Goal: Task Accomplishment & Management: Use online tool/utility

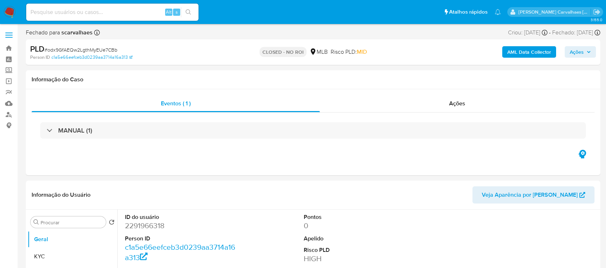
select select "10"
paste input "raPrP7qOn3cNQQwf8G6KbXbh"
type input "raPrP7qOn3cNQQwf8G6KbXbh"
click at [189, 13] on icon "search-icon" at bounding box center [188, 12] width 6 height 6
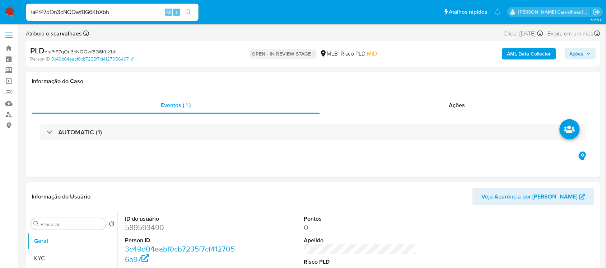
select select "10"
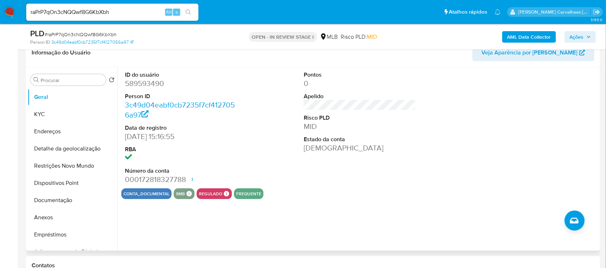
scroll to position [135, 0]
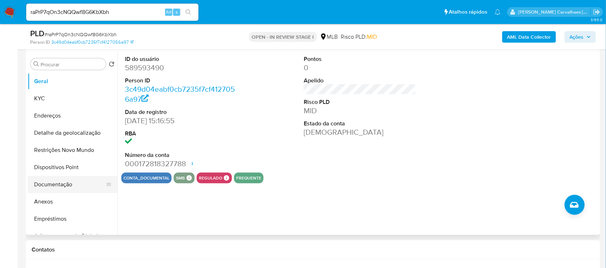
click at [67, 188] on button "Documentação" at bounding box center [70, 184] width 84 height 17
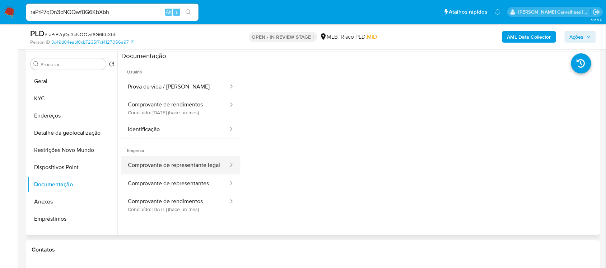
click at [191, 167] on button "Comprovante de representante legal" at bounding box center [175, 165] width 108 height 18
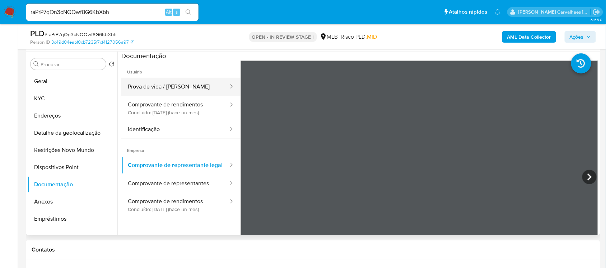
click at [178, 89] on button "Prova de vida / [PERSON_NAME]" at bounding box center [175, 87] width 108 height 18
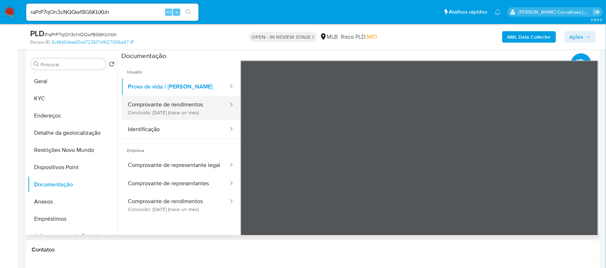
click at [174, 112] on button "Comprovante de rendimentos Concluído: 23/07/2025 (hace un mes)" at bounding box center [175, 108] width 108 height 24
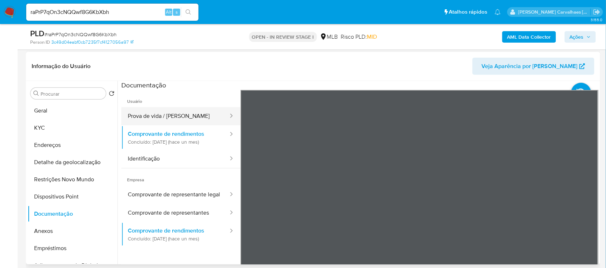
scroll to position [90, 0]
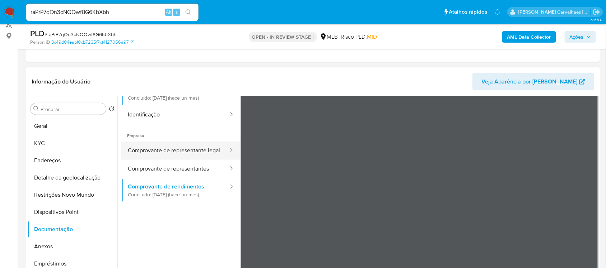
scroll to position [60, 0]
click at [160, 151] on button "Comprovante de representante legal" at bounding box center [175, 150] width 108 height 18
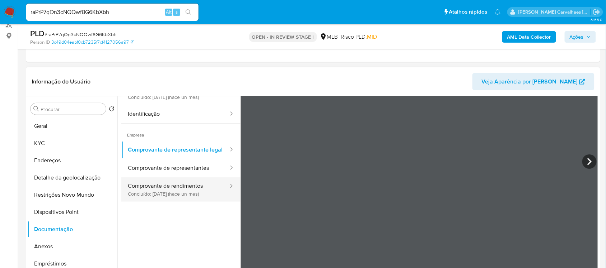
click at [166, 198] on button "Comprovante de rendimentos Concluído: 23/07/2025 (hace un mes)" at bounding box center [175, 190] width 108 height 24
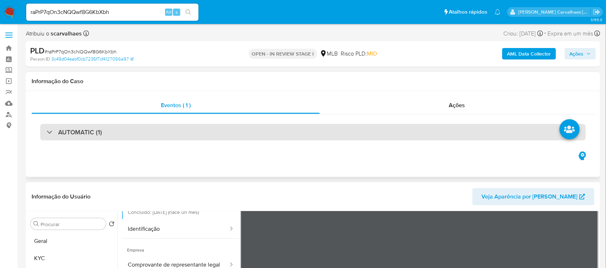
scroll to position [90, 0]
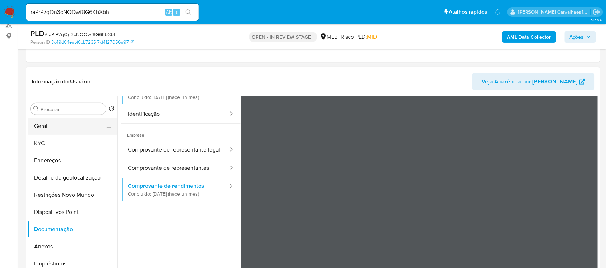
click at [47, 128] on button "Geral" at bounding box center [70, 126] width 84 height 17
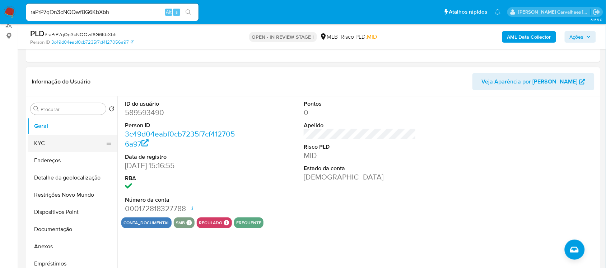
click at [40, 144] on button "KYC" at bounding box center [70, 143] width 84 height 17
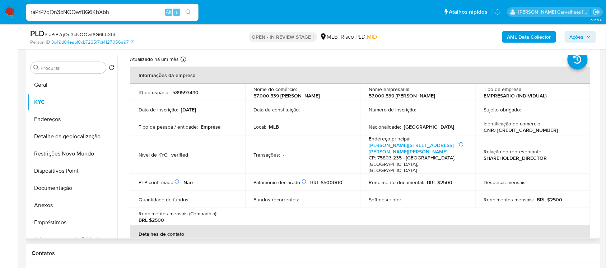
scroll to position [45, 0]
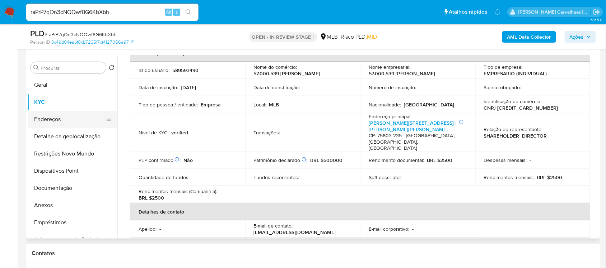
click at [59, 118] on button "Endereços" at bounding box center [70, 119] width 84 height 17
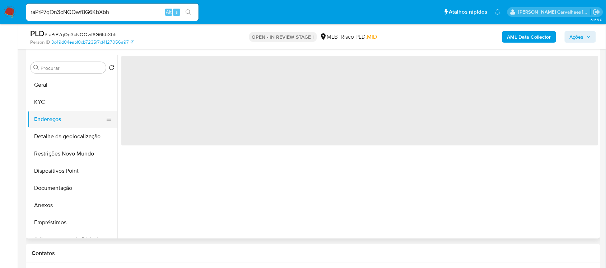
scroll to position [0, 0]
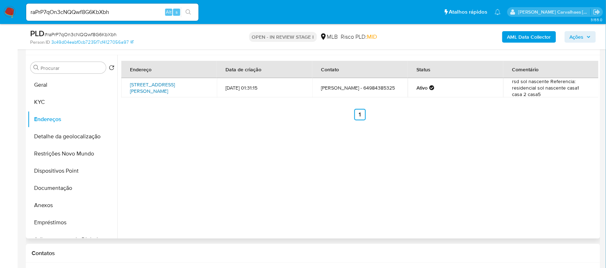
click at [155, 84] on link "Rua Ozório De Assis 178, Jataí, Goiás, 75803145, Brasil 178" at bounding box center [152, 88] width 45 height 14
click at [64, 138] on button "Detalhe da geolocalização" at bounding box center [70, 136] width 84 height 17
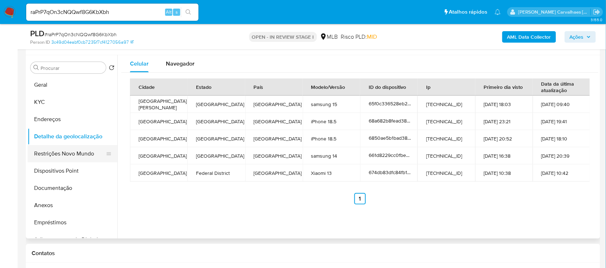
click at [72, 153] on button "Restrições Novo Mundo" at bounding box center [70, 153] width 84 height 17
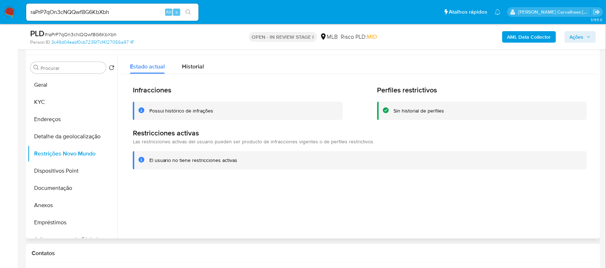
drag, startPoint x: 150, startPoint y: 161, endPoint x: 236, endPoint y: 162, distance: 86.5
click at [236, 162] on div "El usuario no tiene restricciones activas" at bounding box center [365, 160] width 432 height 7
click at [60, 169] on button "Dispositivos Point" at bounding box center [70, 171] width 84 height 17
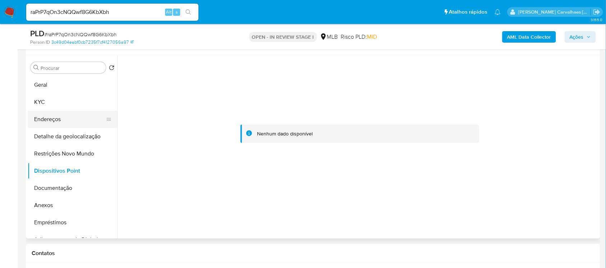
click at [58, 118] on button "Endereços" at bounding box center [70, 119] width 84 height 17
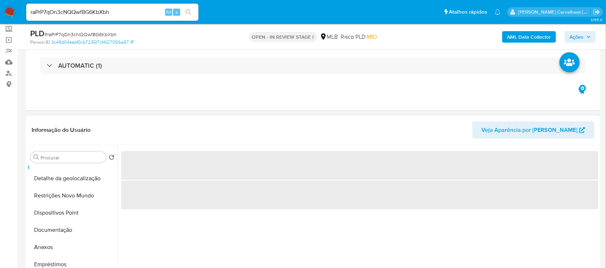
scroll to position [90, 0]
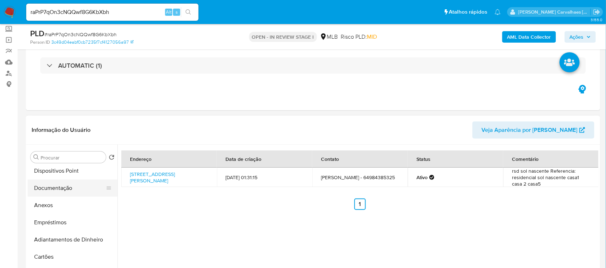
click at [63, 187] on button "Documentação" at bounding box center [70, 188] width 84 height 17
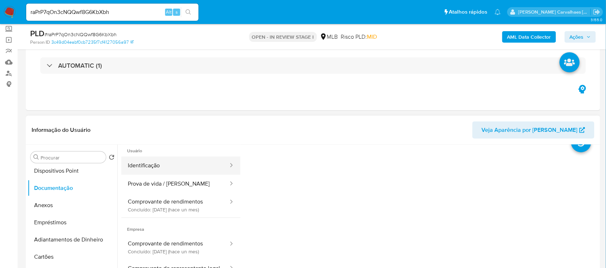
scroll to position [0, 0]
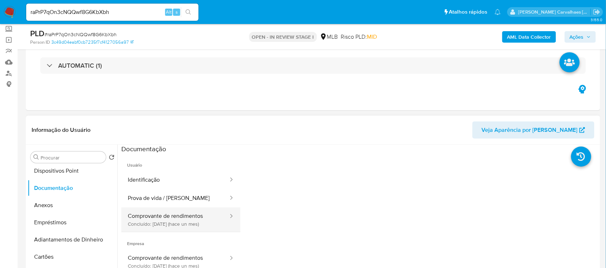
click at [196, 217] on button "Comprovante de rendimentos Concluído: 23/07/2025 (hace un mes)" at bounding box center [175, 220] width 108 height 24
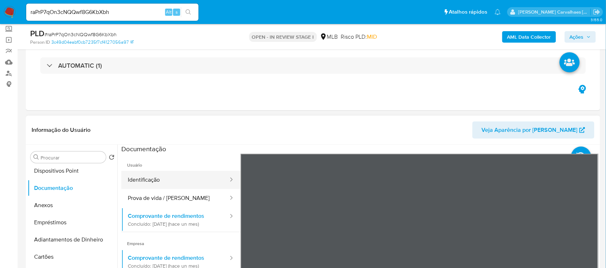
click at [151, 178] on button "Identificação" at bounding box center [175, 180] width 108 height 18
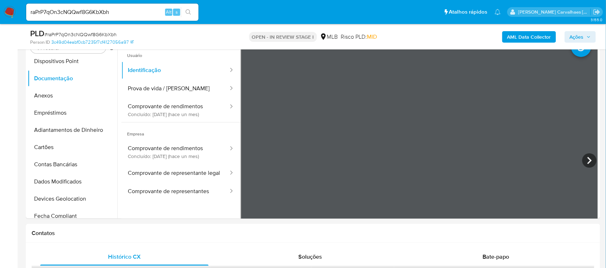
scroll to position [165, 0]
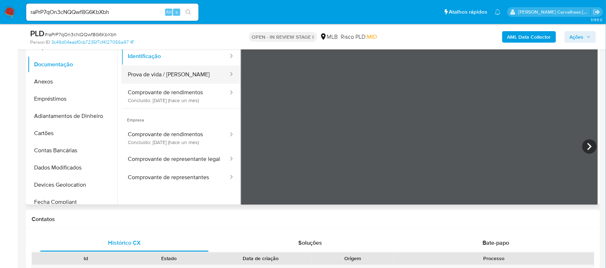
click at [144, 72] on button "Prova de vida / Selfie" at bounding box center [175, 75] width 108 height 18
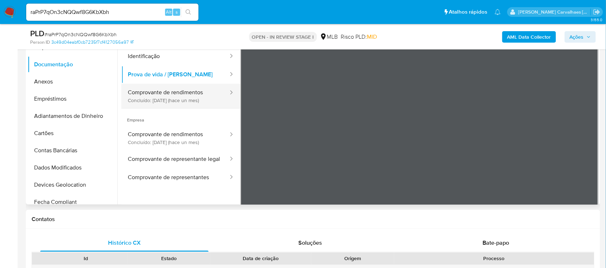
click at [165, 98] on button "Comprovante de rendimentos Concluído: 23/07/2025 (hace un mes)" at bounding box center [175, 96] width 108 height 24
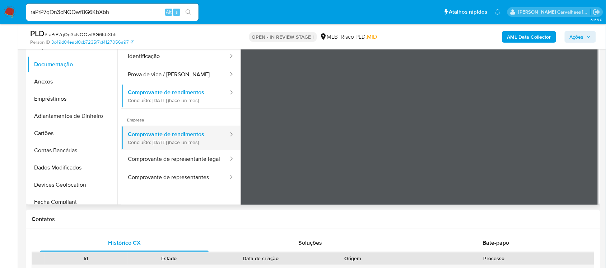
click at [167, 138] on button "Comprovante de rendimentos Concluído: 23/07/2025 (hace un mes)" at bounding box center [175, 138] width 108 height 24
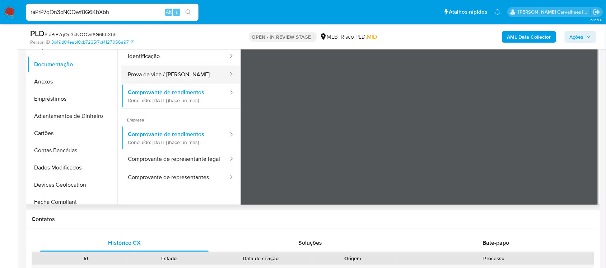
click at [160, 75] on button "Prova de vida / Selfie" at bounding box center [175, 75] width 108 height 18
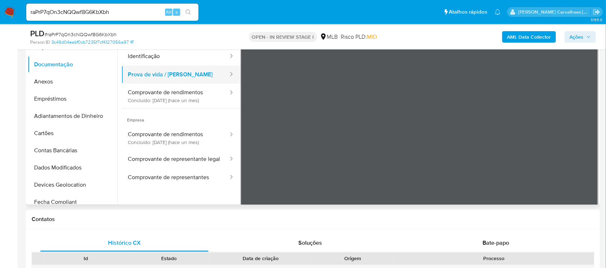
scroll to position [120, 0]
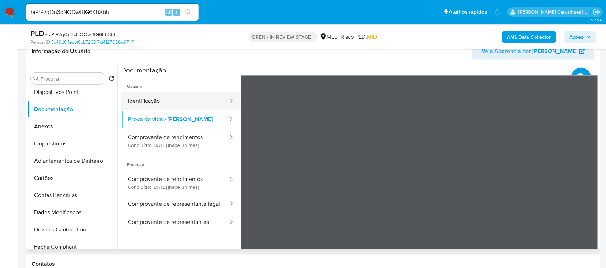
click at [173, 99] on button "Identificação" at bounding box center [175, 101] width 108 height 18
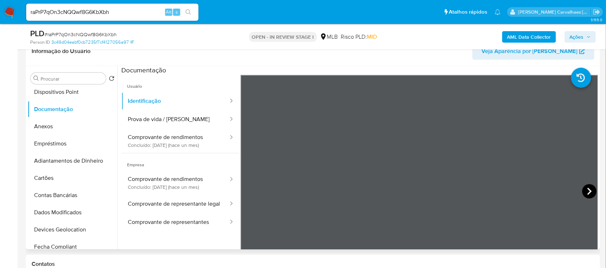
click at [582, 191] on icon at bounding box center [589, 191] width 14 height 14
click at [248, 189] on icon at bounding box center [249, 191] width 14 height 14
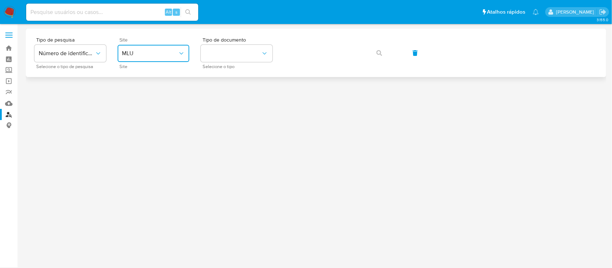
click at [179, 51] on icon "site_id" at bounding box center [181, 53] width 7 height 7
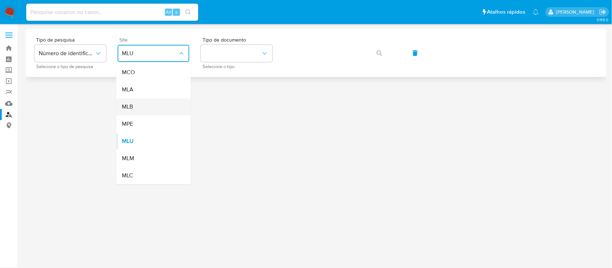
click at [150, 103] on div "MLB" at bounding box center [151, 107] width 59 height 17
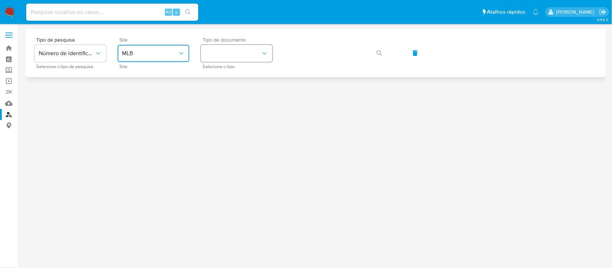
drag, startPoint x: 227, startPoint y: 50, endPoint x: 213, endPoint y: 52, distance: 14.6
click at [213, 52] on button "identificationType" at bounding box center [237, 53] width 72 height 17
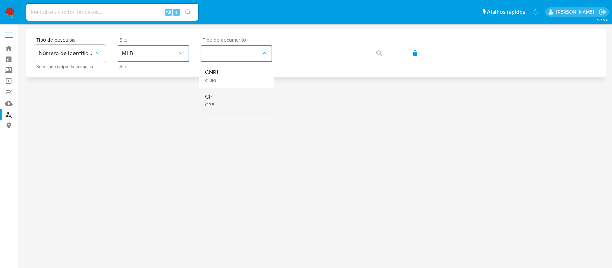
click at [217, 96] on div "CPF CPF" at bounding box center [234, 101] width 59 height 24
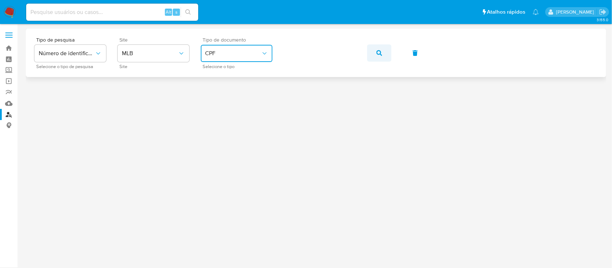
click at [377, 52] on icon "button" at bounding box center [380, 53] width 6 height 6
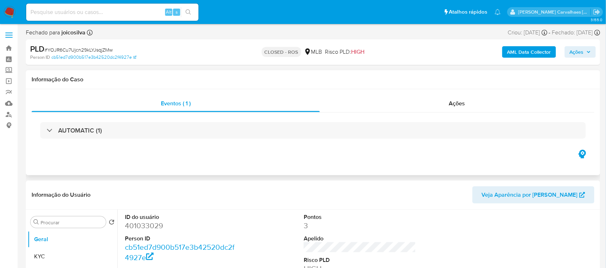
select select "10"
click at [8, 117] on link "Localizador de pessoas" at bounding box center [42, 114] width 85 height 11
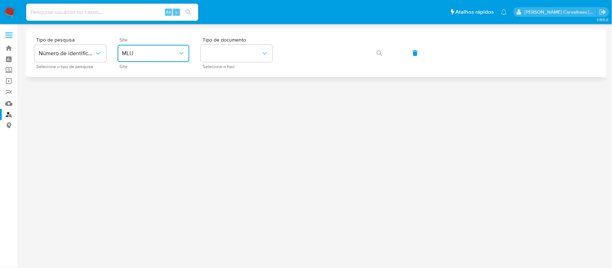
click at [170, 51] on span "MLU" at bounding box center [150, 53] width 56 height 7
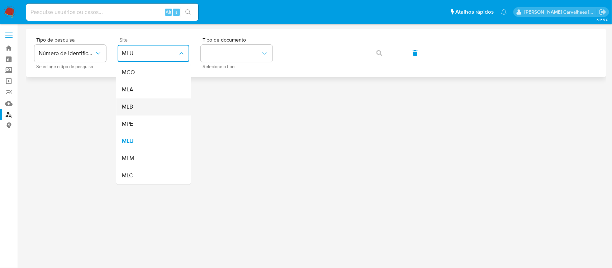
click at [135, 108] on div "MLB" at bounding box center [151, 107] width 59 height 17
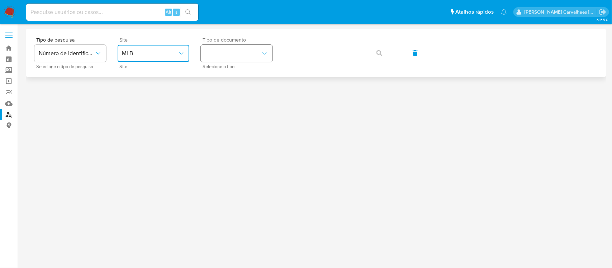
click at [225, 51] on button "identificationType" at bounding box center [237, 53] width 72 height 17
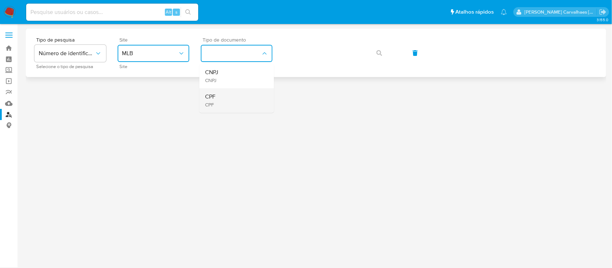
click at [222, 94] on div "CPF CPF" at bounding box center [234, 101] width 59 height 24
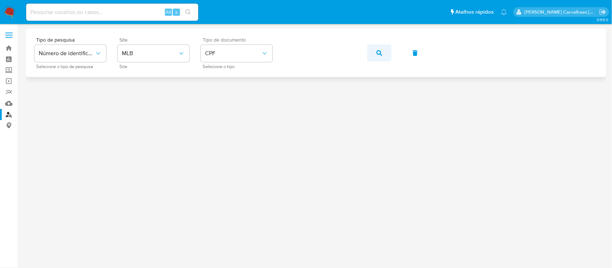
click at [379, 55] on icon "button" at bounding box center [380, 53] width 6 height 6
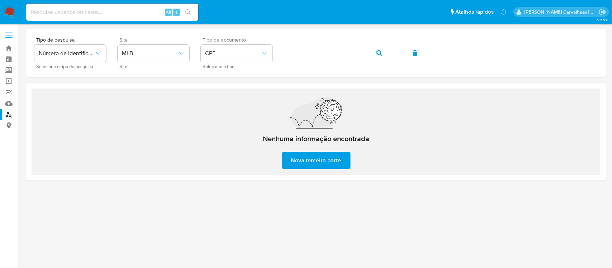
click at [76, 15] on input at bounding box center [112, 12] width 172 height 9
paste input "raPrP7qOn3cNQQwf8G6KbXbh"
type input "raPrP7qOn3cNQQwf8G6KbXbh"
click at [184, 17] on div "raPrP7qOn3cNQQwf8G6KbXbh Alt s" at bounding box center [112, 12] width 172 height 17
click at [184, 13] on button "search-icon" at bounding box center [188, 12] width 15 height 10
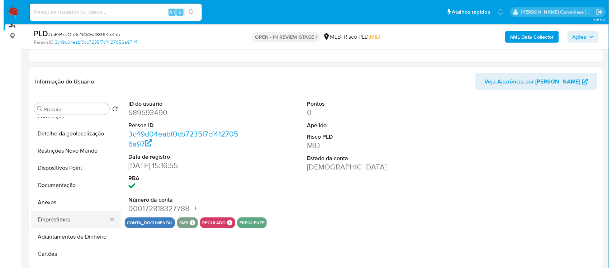
scroll to position [45, 0]
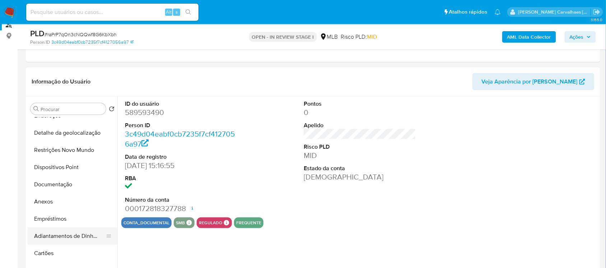
select select "10"
click at [65, 200] on button "Anexos" at bounding box center [70, 201] width 84 height 17
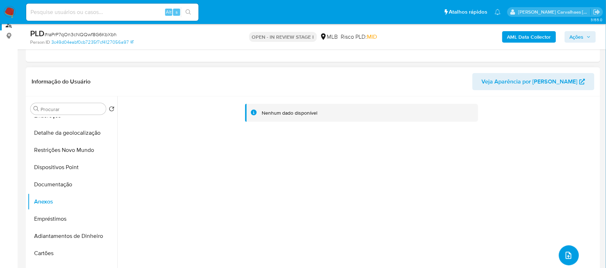
click at [573, 255] on button "upload-file" at bounding box center [569, 256] width 20 height 20
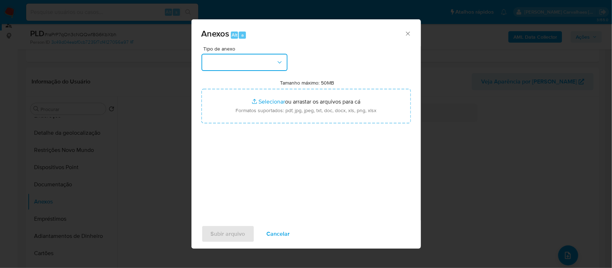
click at [211, 70] on button "button" at bounding box center [245, 62] width 86 height 17
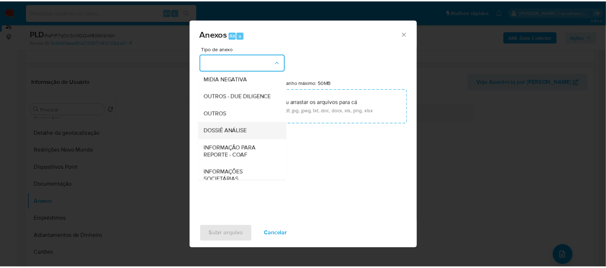
scroll to position [90, 0]
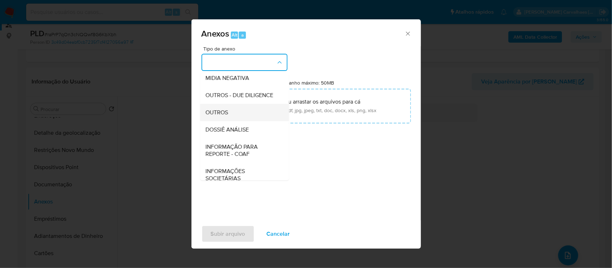
click at [215, 116] on span "OUTROS" at bounding box center [217, 112] width 23 height 7
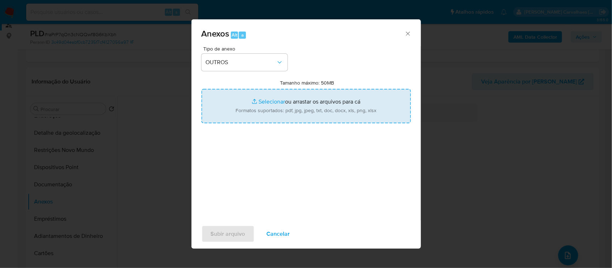
click at [262, 104] on input "Tamanho máximo: 50MB Selecionar arquivos" at bounding box center [307, 106] width 210 height 34
type input "C:\fakepath\Mulan 57.000.539 DEIBY JHOVANY QUESADA RAMOS 589593490_2025_08_25_1…"
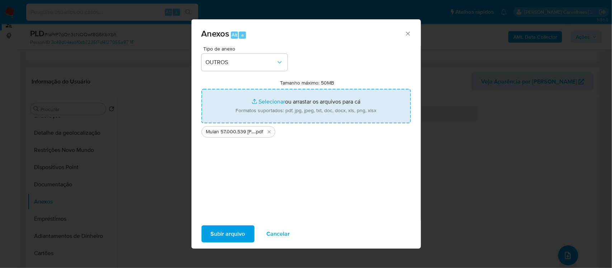
click at [263, 104] on input "Tamanho máximo: 50MB Selecionar arquivos" at bounding box center [307, 106] width 210 height 34
type input "C:\fakepath\SAR - XXXX - 57.000.539 DEIBY JHOVANY QUESADA RAMOS.pdf"
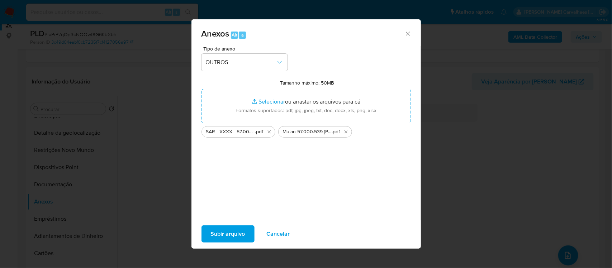
click at [238, 233] on span "Subir arquivo" at bounding box center [228, 234] width 34 height 16
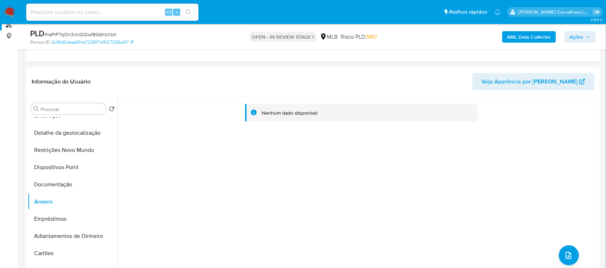
click at [574, 37] on span "Ações" at bounding box center [576, 36] width 14 height 11
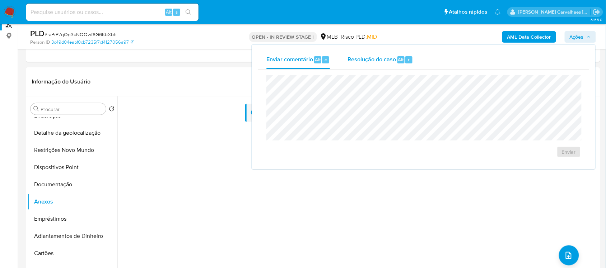
click at [362, 63] on span "Resolução do caso" at bounding box center [371, 59] width 48 height 8
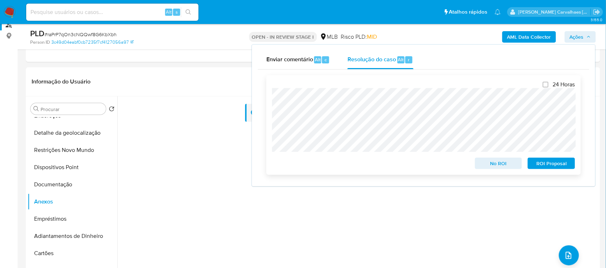
click at [537, 164] on span "ROI Proposal" at bounding box center [550, 164] width 37 height 10
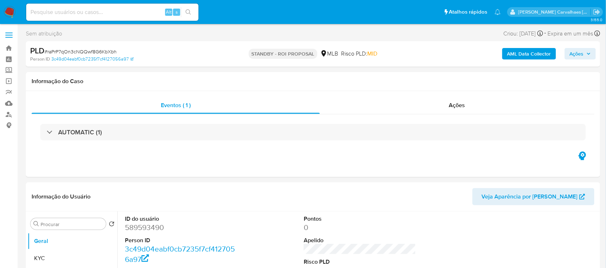
select select "10"
paste input "dyixcksjV9ROSO1iCbvMRwLp"
type input "dyixcksjV9ROSO1iCbvMRwLp"
click at [188, 13] on icon "search-icon" at bounding box center [188, 12] width 6 height 6
select select "10"
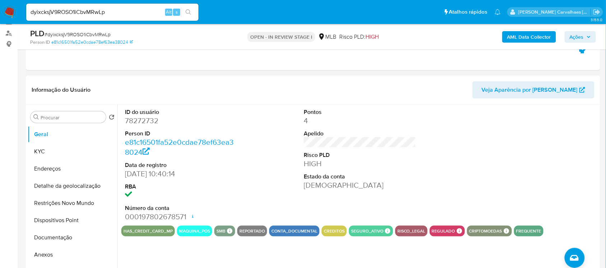
scroll to position [90, 0]
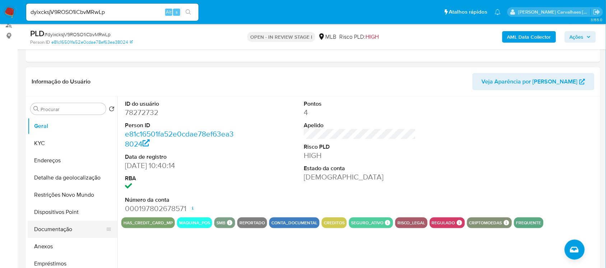
click at [69, 229] on button "Documentação" at bounding box center [70, 229] width 84 height 17
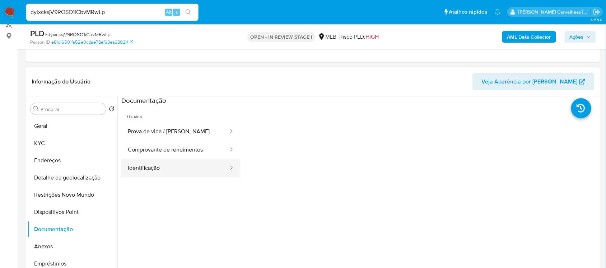
click at [151, 169] on button "Identificação" at bounding box center [175, 168] width 108 height 18
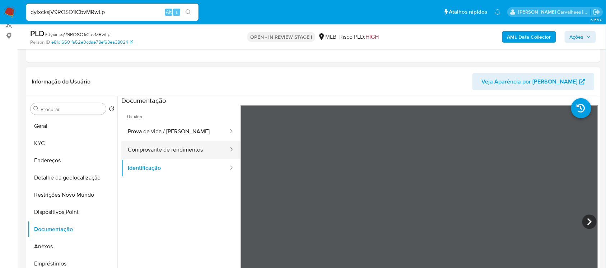
click at [173, 155] on button "Comprovante de rendimentos" at bounding box center [175, 150] width 108 height 18
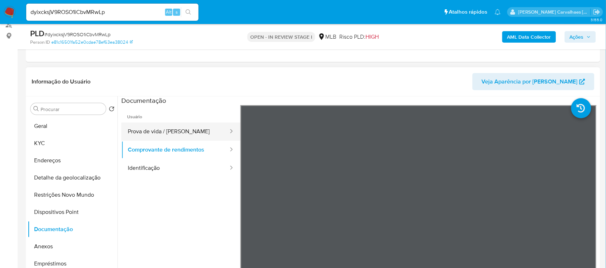
click at [156, 133] on button "Prova de vida / [PERSON_NAME]" at bounding box center [175, 132] width 108 height 18
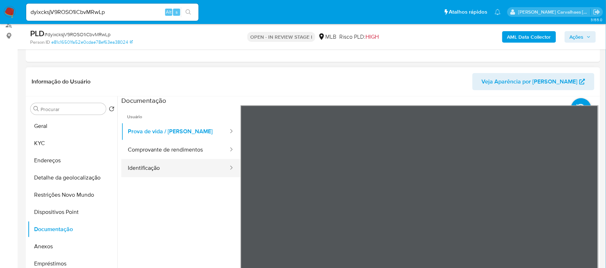
click at [173, 173] on button "Identificação" at bounding box center [175, 168] width 108 height 18
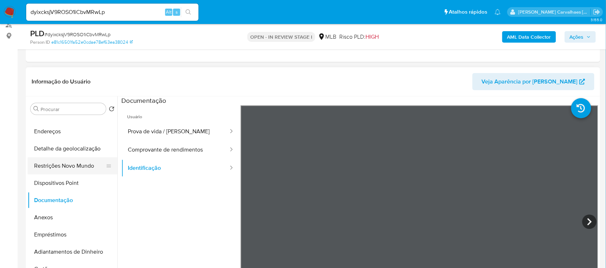
scroll to position [45, 0]
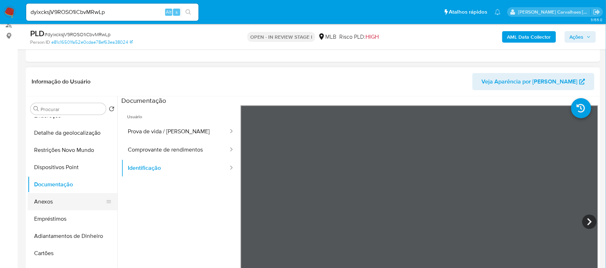
click at [55, 203] on button "Anexos" at bounding box center [70, 201] width 84 height 17
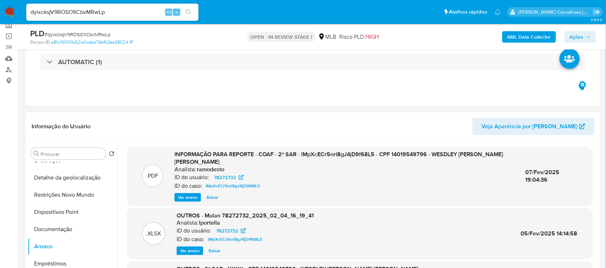
click at [185, 198] on span "Ver anexo" at bounding box center [187, 197] width 19 height 7
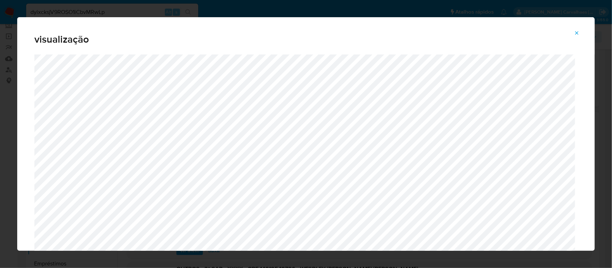
click at [577, 31] on icon "Attachment preview" at bounding box center [577, 33] width 6 height 6
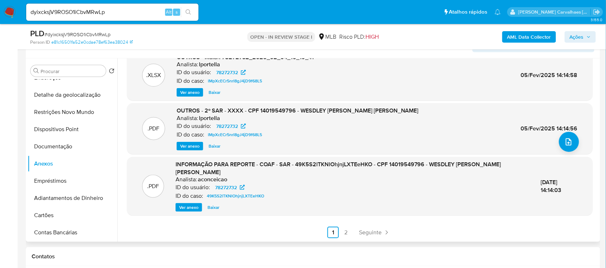
scroll to position [135, 0]
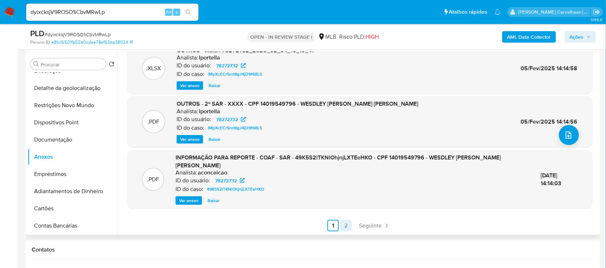
click at [344, 223] on link "2" at bounding box center [345, 225] width 11 height 11
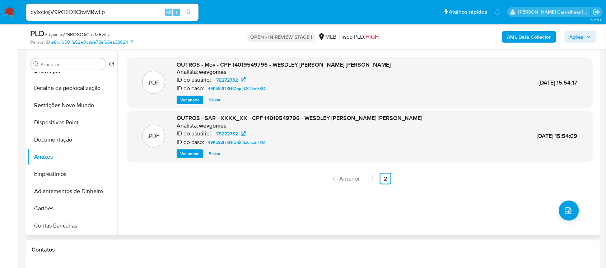
click at [188, 154] on span "Ver anexo" at bounding box center [189, 153] width 19 height 7
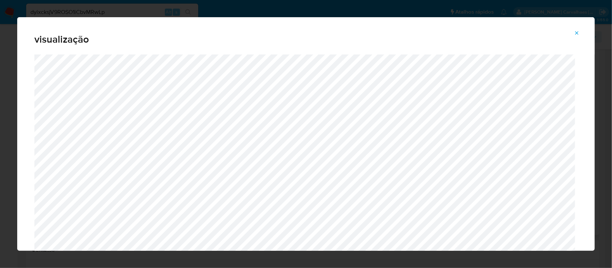
click at [576, 32] on icon "Attachment preview" at bounding box center [577, 33] width 6 height 6
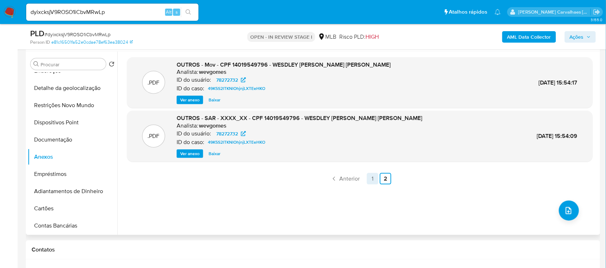
click at [371, 177] on link "1" at bounding box center [372, 178] width 11 height 11
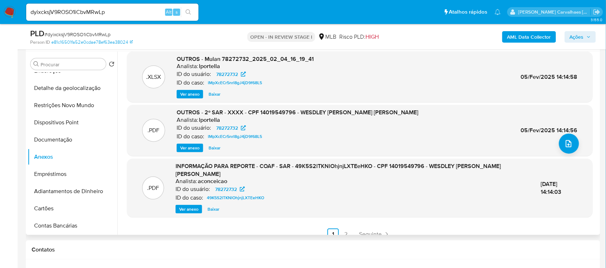
scroll to position [76, 0]
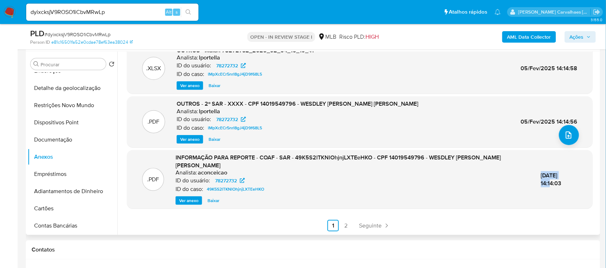
drag, startPoint x: 519, startPoint y: 177, endPoint x: 555, endPoint y: 176, distance: 36.2
click at [555, 176] on div "29/Jan/2024 14:14:03" at bounding box center [559, 179] width 37 height 15
copy span "29/Jan/2024"
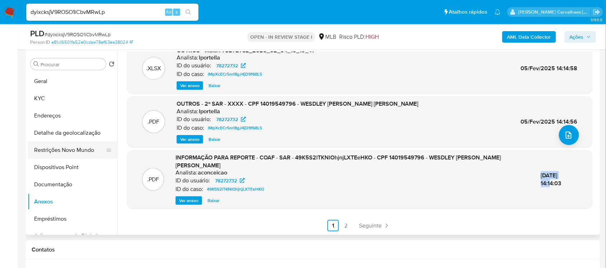
click at [68, 149] on button "Restrições Novo Mundo" at bounding box center [70, 150] width 84 height 17
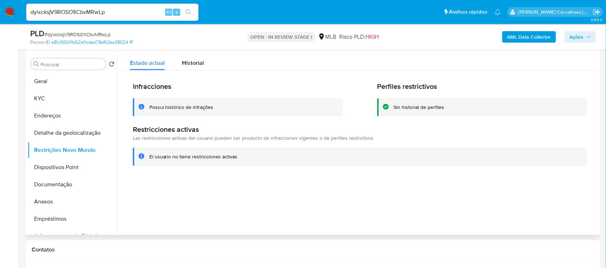
drag, startPoint x: 148, startPoint y: 157, endPoint x: 236, endPoint y: 157, distance: 87.5
click at [241, 159] on div "El usuario no tiene restricciones activas" at bounding box center [360, 157] width 454 height 18
click at [63, 80] on button "Geral" at bounding box center [70, 81] width 84 height 17
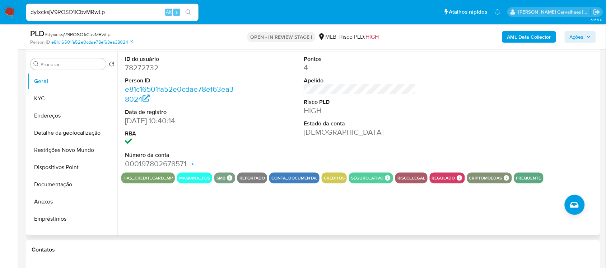
scroll to position [90, 0]
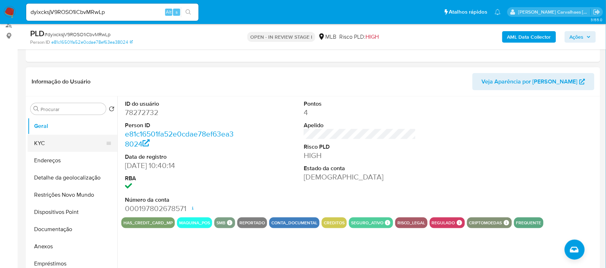
click at [43, 146] on button "KYC" at bounding box center [70, 143] width 84 height 17
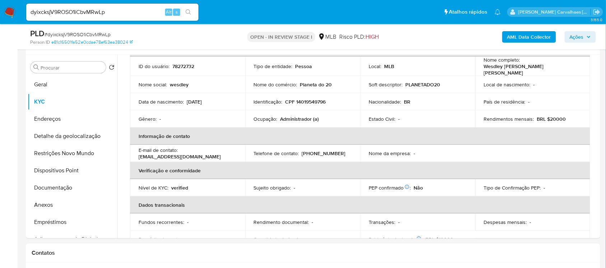
scroll to position [134, 0]
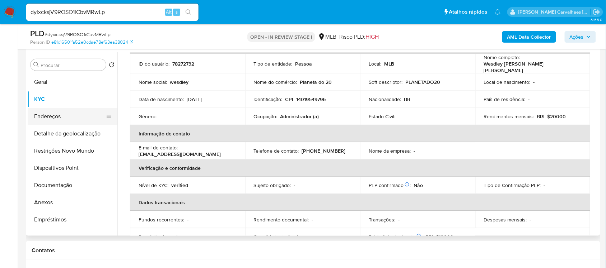
click at [58, 114] on button "Endereços" at bounding box center [70, 116] width 84 height 17
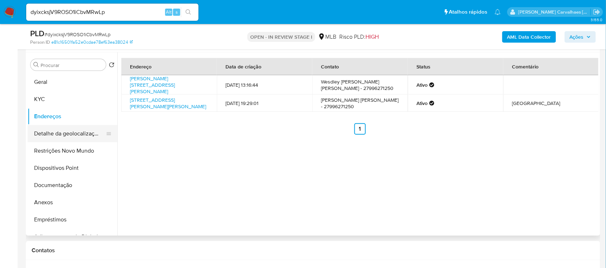
click at [76, 136] on button "Detalhe da geolocalização" at bounding box center [70, 133] width 84 height 17
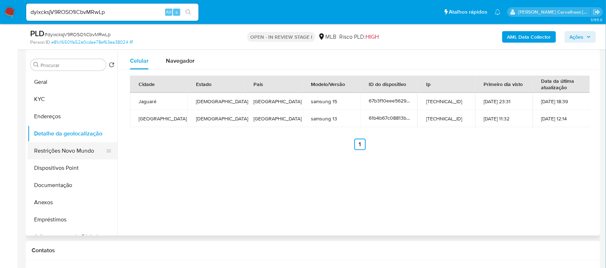
click at [69, 151] on button "Restrições Novo Mundo" at bounding box center [70, 150] width 84 height 17
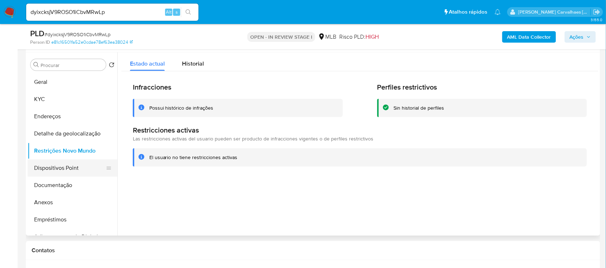
click at [51, 167] on button "Dispositivos Point" at bounding box center [70, 168] width 84 height 17
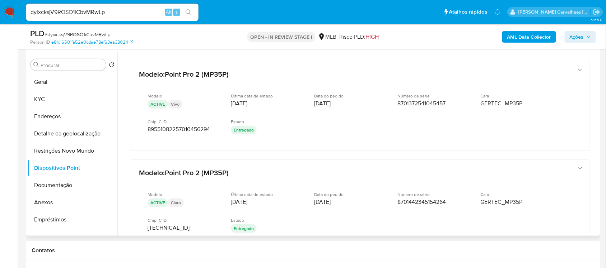
drag, startPoint x: 596, startPoint y: 86, endPoint x: 596, endPoint y: 94, distance: 7.2
click at [596, 94] on div at bounding box center [357, 144] width 481 height 184
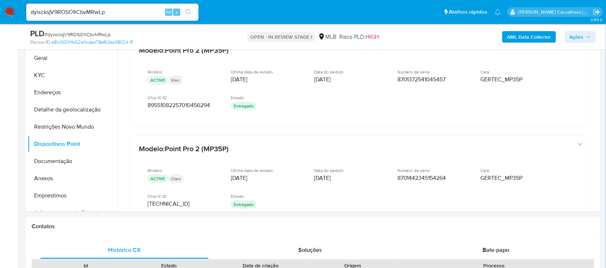
scroll to position [139, 0]
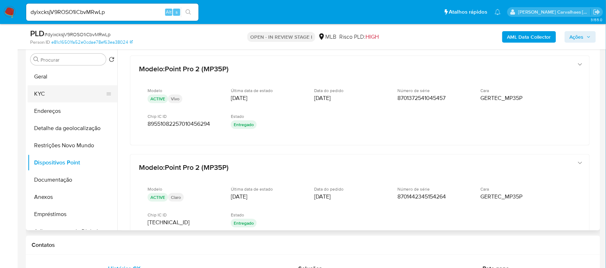
click at [53, 94] on button "KYC" at bounding box center [70, 93] width 84 height 17
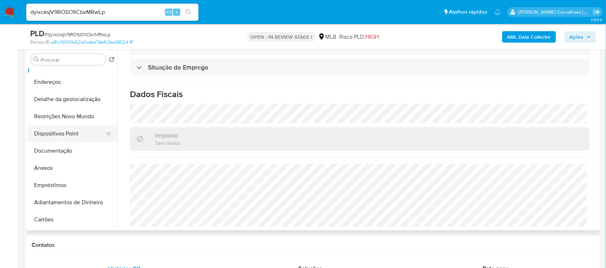
scroll to position [45, 0]
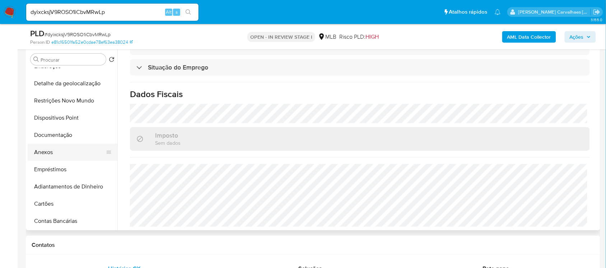
click at [65, 149] on button "Anexos" at bounding box center [70, 152] width 84 height 17
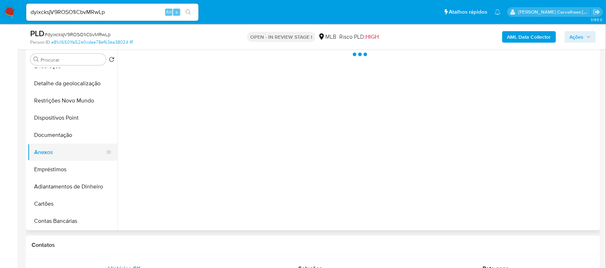
scroll to position [0, 0]
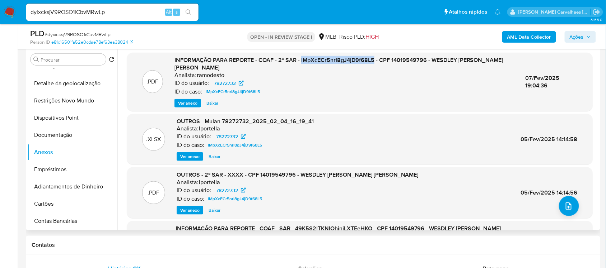
drag, startPoint x: 302, startPoint y: 59, endPoint x: 375, endPoint y: 58, distance: 72.8
click at [375, 58] on span "INFORMAÇÃO PARA REPORTE - COAF - 2º SAR - lMpXcECr5nrl8gJ4jD9f68L5 - CPF 140195…" at bounding box center [338, 64] width 329 height 16
copy span "lMpXcECr5nrl8gJ4jD9f68L5"
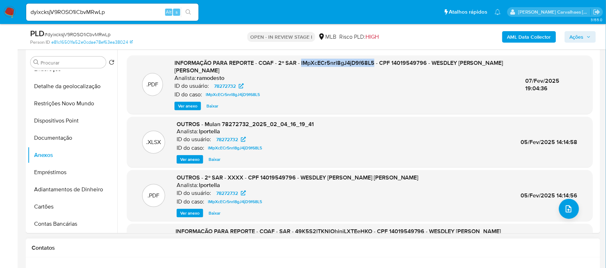
scroll to position [135, 0]
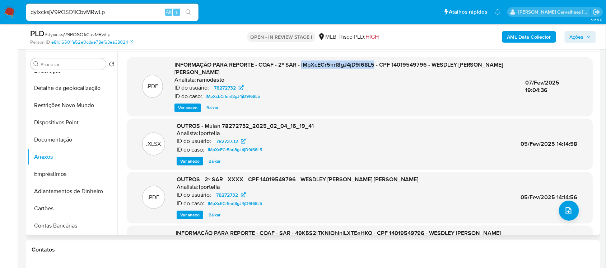
click at [191, 106] on span "Ver anexo" at bounding box center [187, 107] width 19 height 7
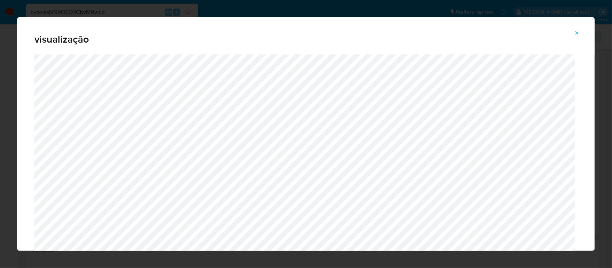
click at [577, 34] on icon "Attachment preview" at bounding box center [577, 33] width 6 height 6
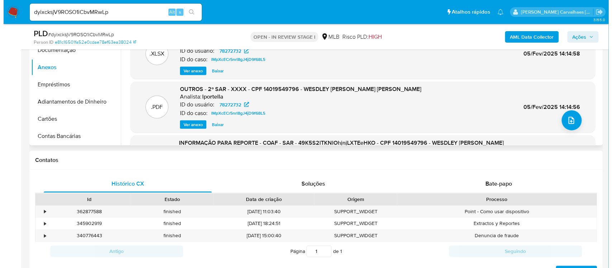
scroll to position [0, 0]
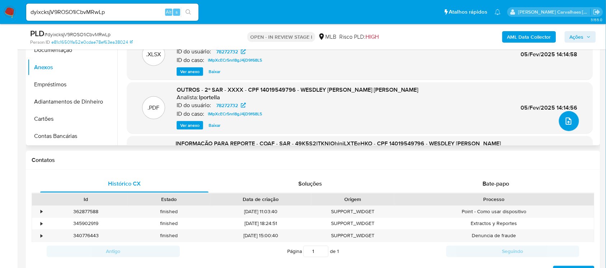
click at [564, 119] on icon "upload-file" at bounding box center [568, 121] width 9 height 9
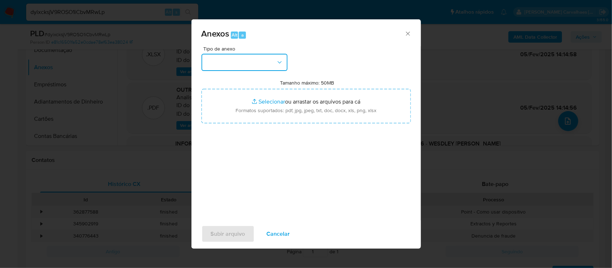
click at [283, 65] on icon "button" at bounding box center [279, 62] width 7 height 7
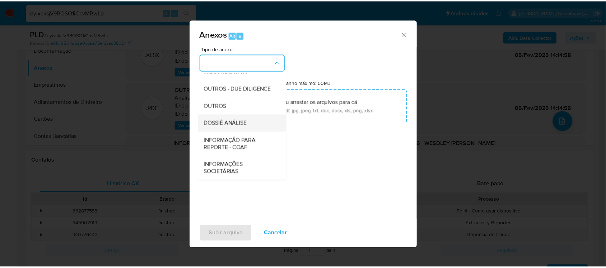
scroll to position [110, 0]
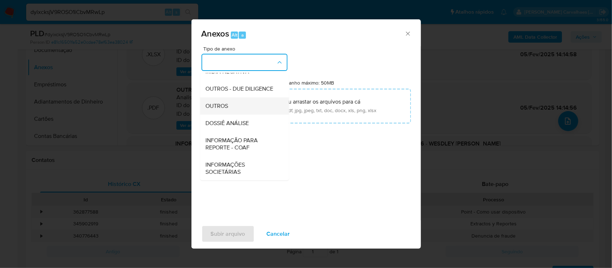
click at [231, 99] on div "OUTROS" at bounding box center [242, 105] width 73 height 17
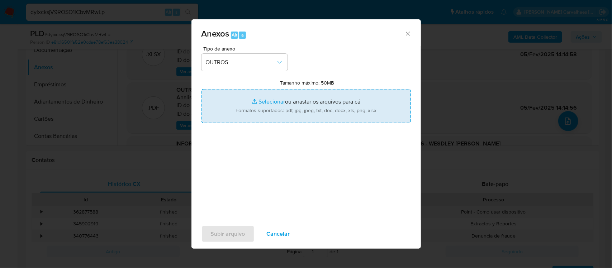
click at [267, 101] on input "Tamanho máximo: 50MB Selecionar arquivos" at bounding box center [307, 106] width 210 height 34
type input "C:\fakepath\SAR - xxxx- CPF 14019549796 - WESDLEY GRONER GASPARINI.pdf"
click at [277, 101] on input "Tamanho máximo: 50MB Selecionar arquivos" at bounding box center [307, 106] width 210 height 34
type input "C:\fakepath\Mulan Wesdley Groner Gasparini 78272732_2025_08_25_16_02_25 - Tabla…"
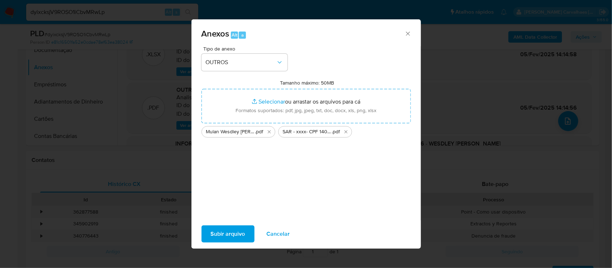
click at [232, 235] on span "Subir arquivo" at bounding box center [228, 234] width 34 height 16
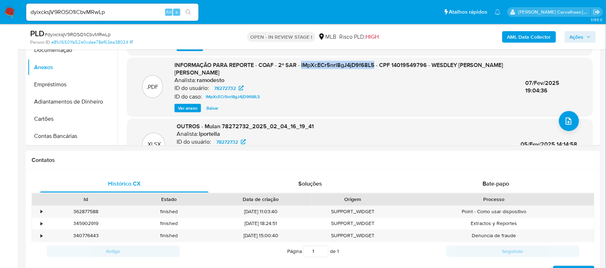
click at [578, 38] on span "Ações" at bounding box center [576, 36] width 14 height 11
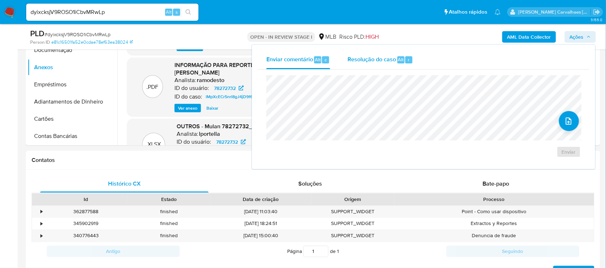
click at [374, 54] on div "Resolução do caso Alt r" at bounding box center [380, 60] width 66 height 19
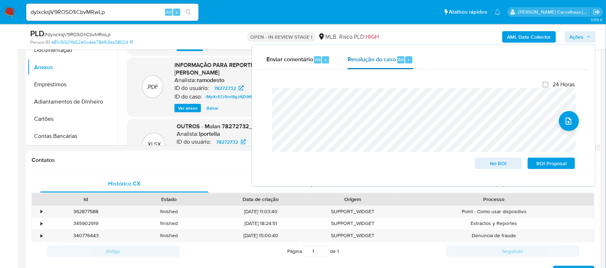
click at [383, 62] on span "Resolução do caso" at bounding box center [371, 59] width 48 height 8
click at [558, 163] on span "ROI Proposal" at bounding box center [550, 164] width 37 height 10
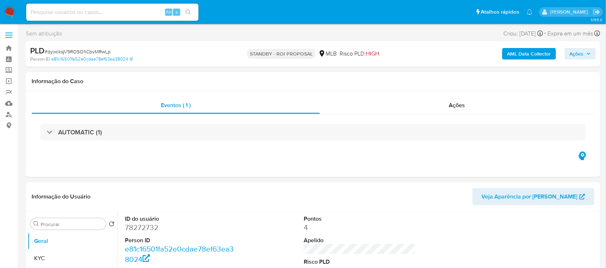
select select "10"
click at [71, 13] on input at bounding box center [112, 12] width 172 height 9
paste input "oqJ7VDpZSodpzNau6QozDYgv"
type input "oqJ7VDpZSodpzNau6QozDYgv"
click at [188, 11] on icon "search-icon" at bounding box center [188, 12] width 6 height 6
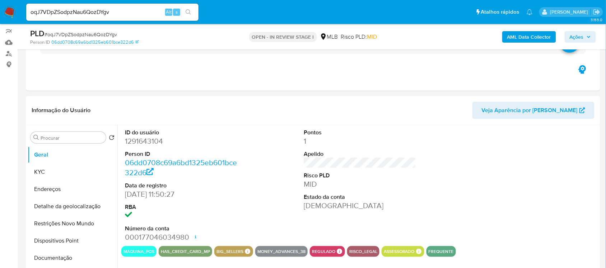
scroll to position [90, 0]
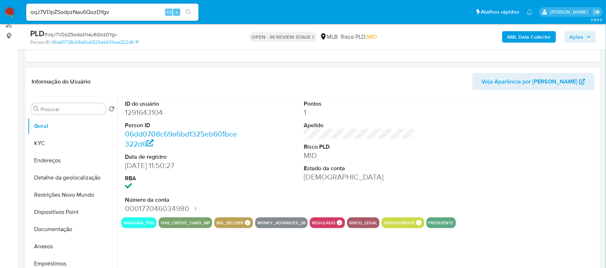
select select "10"
click at [60, 141] on button "KYC" at bounding box center [70, 143] width 84 height 17
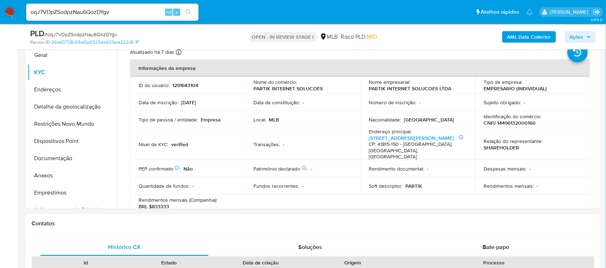
scroll to position [163, 0]
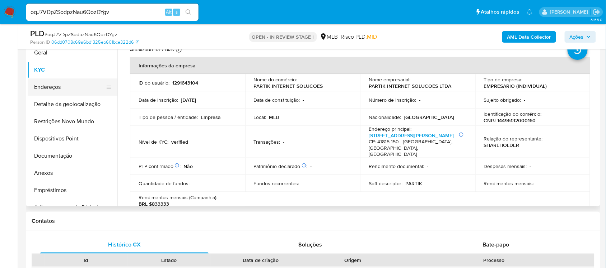
click at [50, 92] on button "Endereços" at bounding box center [70, 87] width 84 height 17
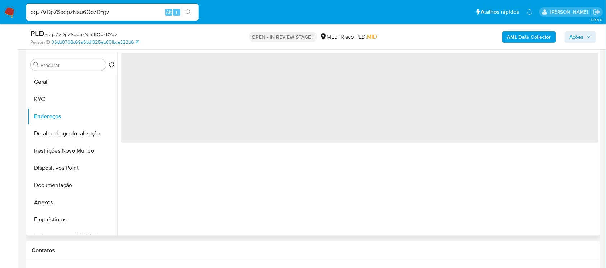
scroll to position [118, 0]
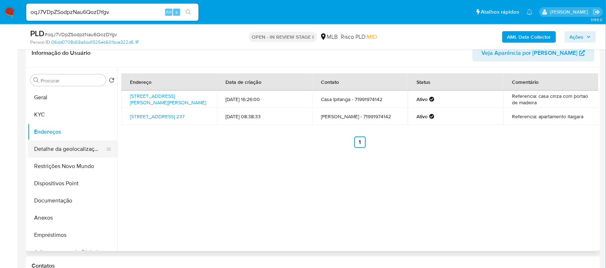
click at [69, 148] on button "Detalhe da geolocalização" at bounding box center [70, 149] width 84 height 17
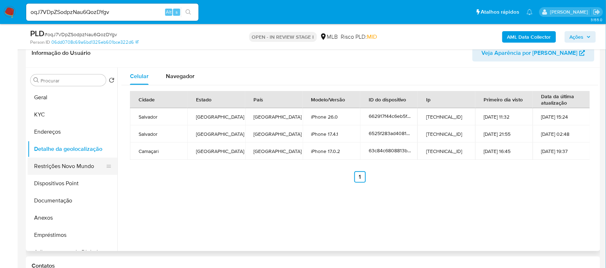
click at [60, 166] on button "Restrições Novo Mundo" at bounding box center [70, 166] width 84 height 17
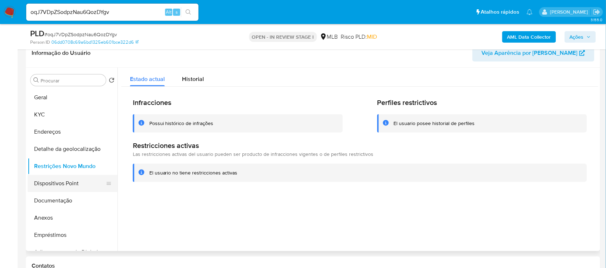
click at [48, 185] on button "Dispositivos Point" at bounding box center [70, 183] width 84 height 17
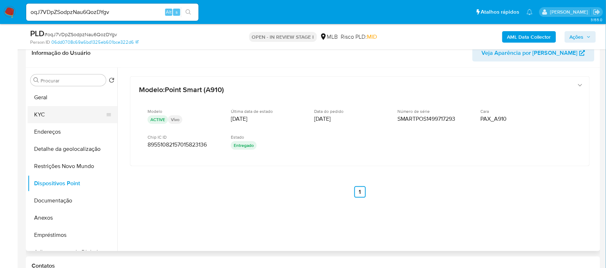
click at [47, 117] on button "KYC" at bounding box center [70, 114] width 84 height 17
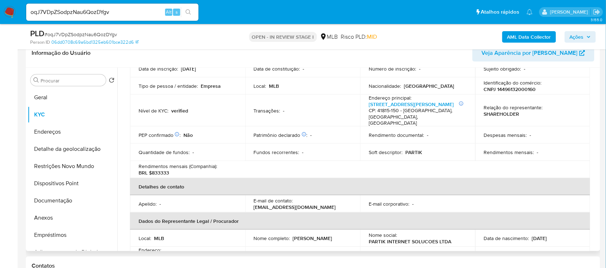
scroll to position [90, 0]
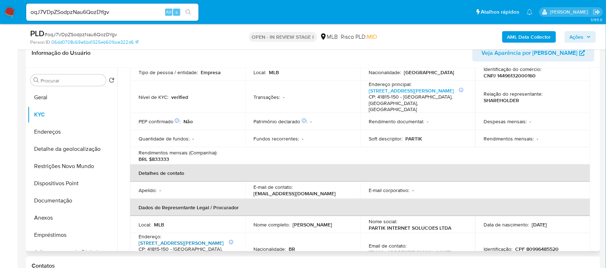
click at [182, 240] on link "[STREET_ADDRESS][PERSON_NAME]" at bounding box center [180, 243] width 85 height 7
click at [397, 92] on link "[STREET_ADDRESS][PERSON_NAME]" at bounding box center [410, 90] width 85 height 7
click at [61, 202] on button "Documentação" at bounding box center [70, 200] width 84 height 17
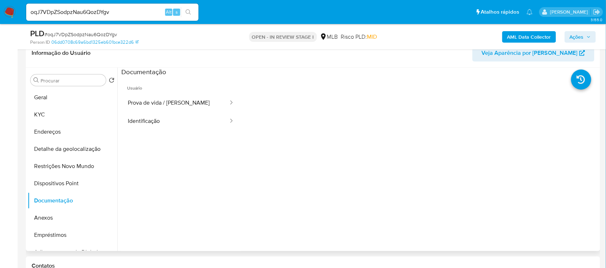
scroll to position [74, 0]
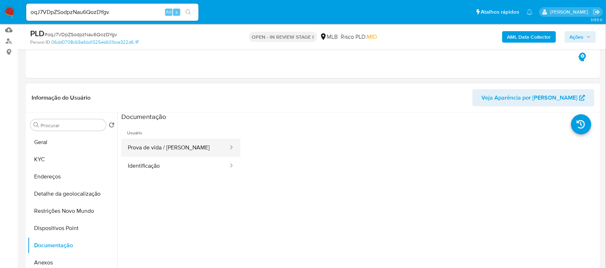
click at [174, 155] on button "Prova de vida / [PERSON_NAME]" at bounding box center [175, 148] width 108 height 18
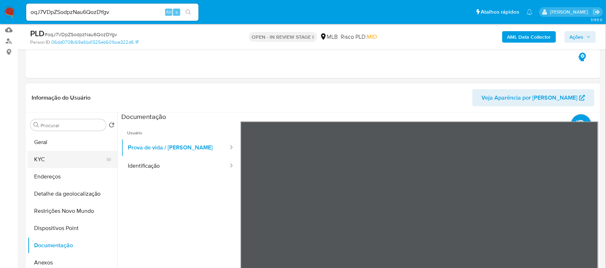
click at [61, 159] on button "KYC" at bounding box center [70, 159] width 84 height 17
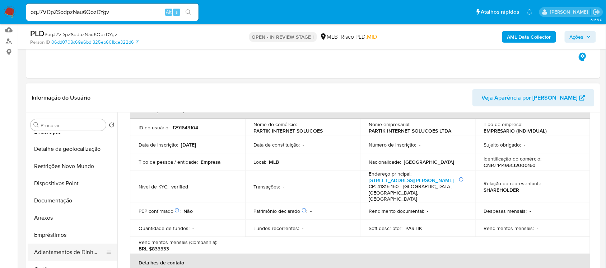
scroll to position [0, 0]
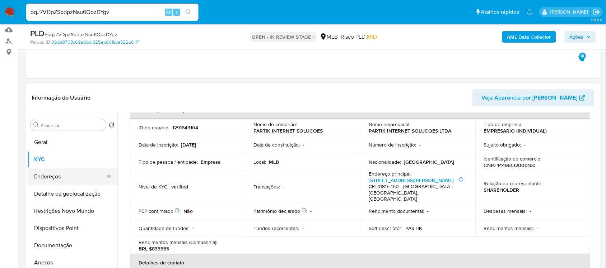
click at [61, 178] on button "Endereços" at bounding box center [70, 176] width 84 height 17
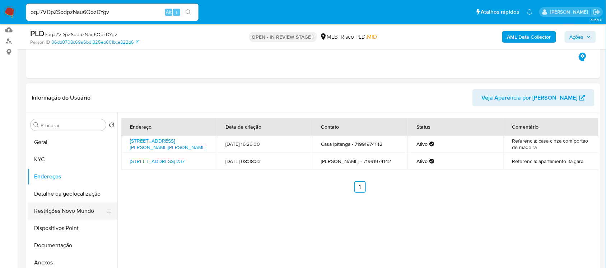
click at [65, 209] on button "Restrições Novo Mundo" at bounding box center [70, 211] width 84 height 17
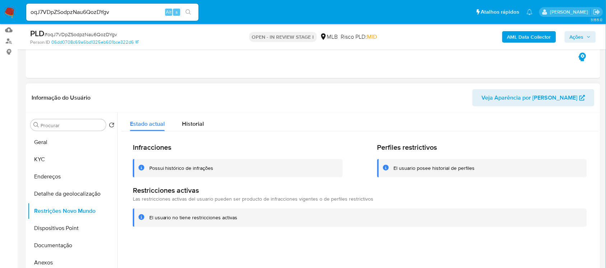
drag, startPoint x: 149, startPoint y: 217, endPoint x: 236, endPoint y: 218, distance: 86.8
click at [238, 218] on div "El usuario no tiene restricciones activas" at bounding box center [365, 218] width 432 height 7
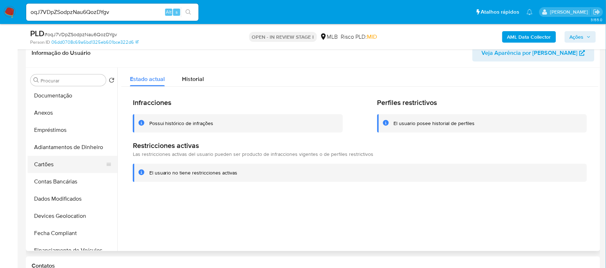
scroll to position [90, 0]
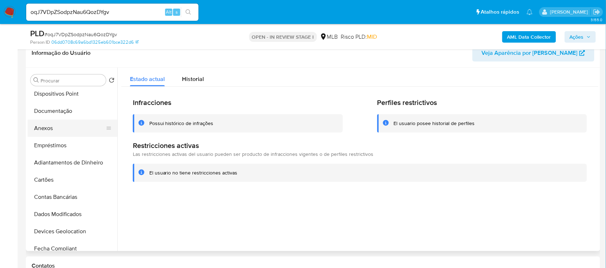
click at [61, 130] on button "Anexos" at bounding box center [70, 128] width 84 height 17
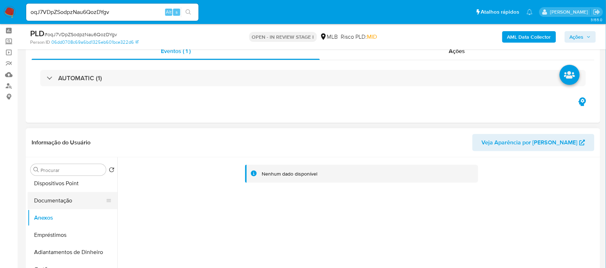
click at [74, 203] on button "Documentação" at bounding box center [70, 200] width 84 height 17
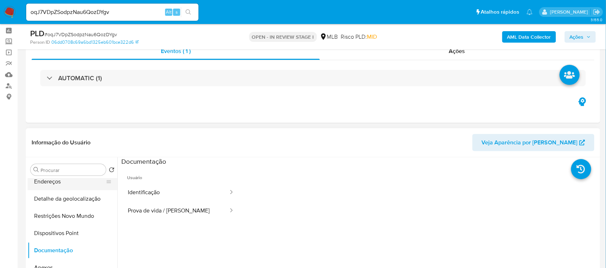
scroll to position [0, 0]
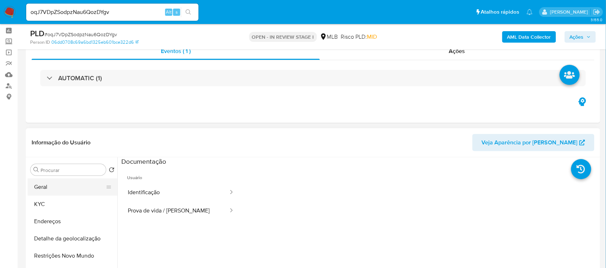
click at [57, 191] on button "Geral" at bounding box center [70, 187] width 84 height 17
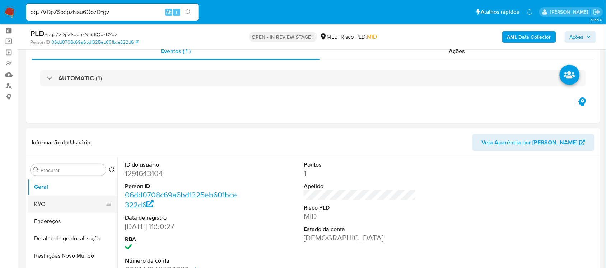
click at [40, 207] on button "KYC" at bounding box center [70, 204] width 84 height 17
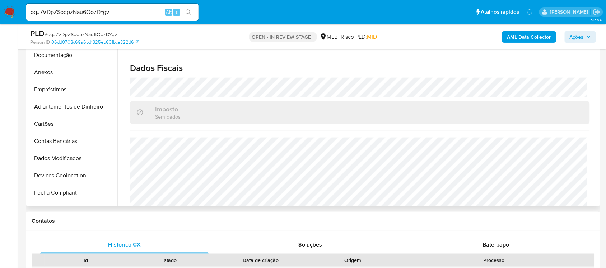
scroll to position [96, 0]
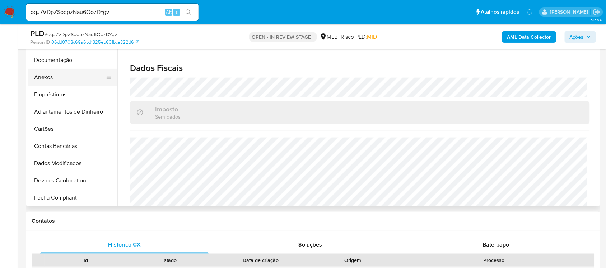
click at [48, 77] on button "Anexos" at bounding box center [70, 77] width 84 height 17
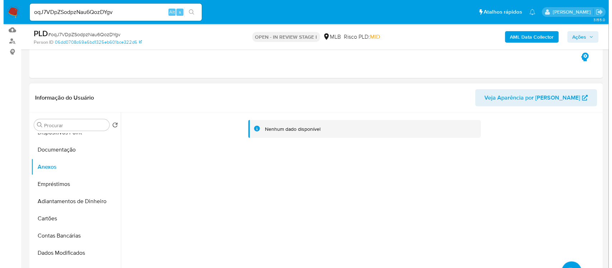
scroll to position [118, 0]
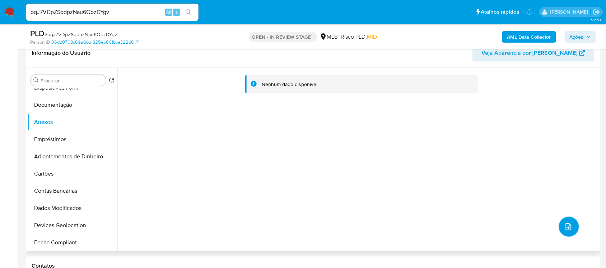
click at [566, 223] on icon "upload-file" at bounding box center [568, 227] width 9 height 9
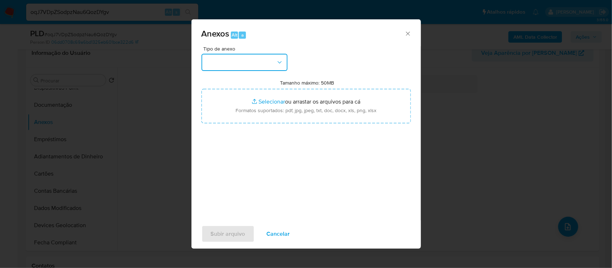
click at [277, 62] on icon "button" at bounding box center [279, 62] width 7 height 7
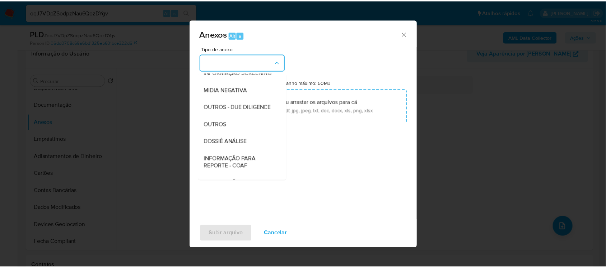
scroll to position [110, 0]
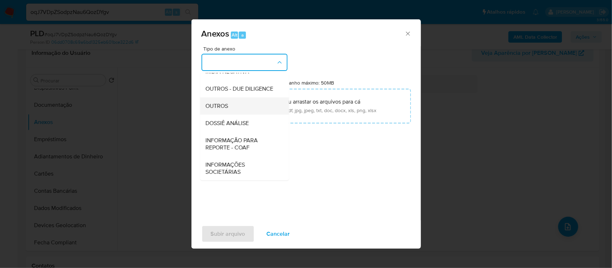
click at [235, 110] on div "OUTROS" at bounding box center [242, 105] width 73 height 17
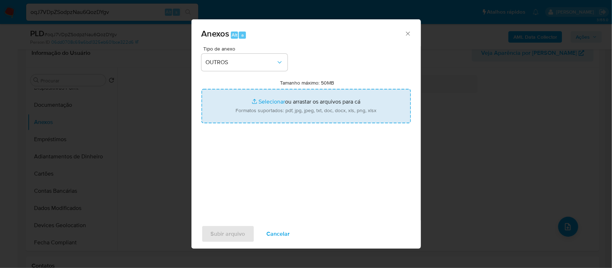
click at [264, 103] on input "Tamanho máximo: 50MB Selecionar arquivos" at bounding box center [307, 106] width 210 height 34
type input "C:\fakepath\Mulan PARTIK INTERNET SOLUCOES LTDA1291643104_2025_08_25_16_01_01 -…"
click at [267, 100] on input "Tamanho máximo: 50MB Selecionar arquivos" at bounding box center [307, 106] width 210 height 34
type input "C:\fakepath\SAR - xxxx- CNPJ 14496132000160 - PARTIK INTERNET SOLUCOES LTDA.pdf"
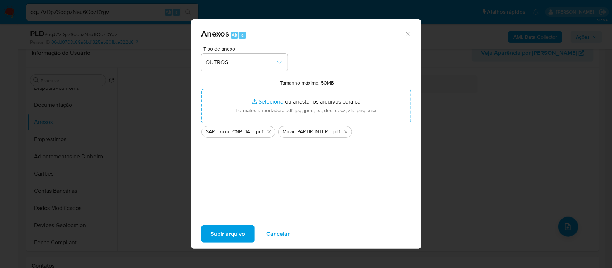
click at [235, 228] on span "Subir arquivo" at bounding box center [228, 234] width 34 height 16
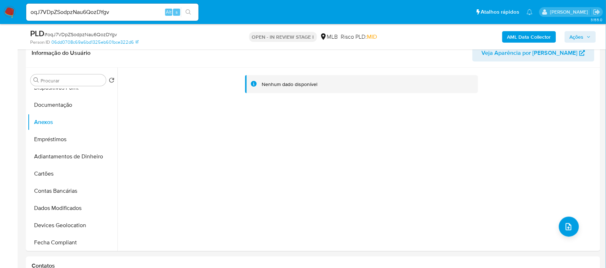
click at [573, 37] on span "Ações" at bounding box center [576, 36] width 14 height 11
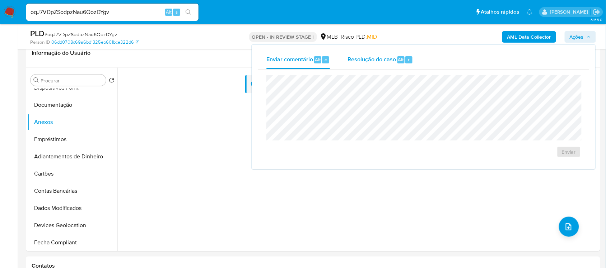
click at [386, 57] on span "Resolução do caso" at bounding box center [371, 59] width 48 height 8
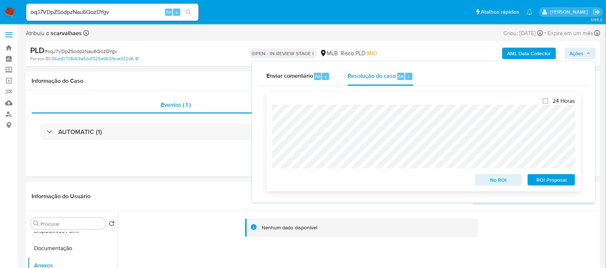
scroll to position [0, 0]
click at [562, 179] on span "ROI Proposal" at bounding box center [550, 180] width 37 height 10
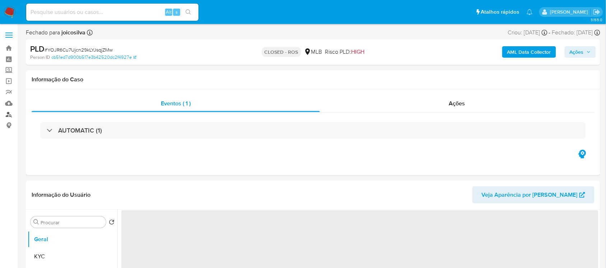
click at [8, 114] on link "Localizador de pessoas" at bounding box center [42, 114] width 85 height 11
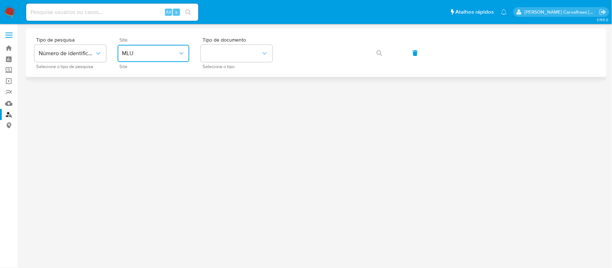
click at [177, 53] on span "MLU" at bounding box center [150, 53] width 56 height 7
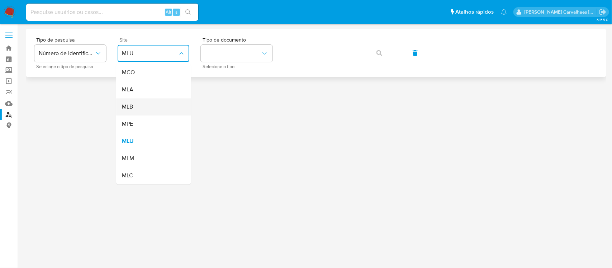
click at [142, 107] on div "MLB" at bounding box center [151, 107] width 59 height 17
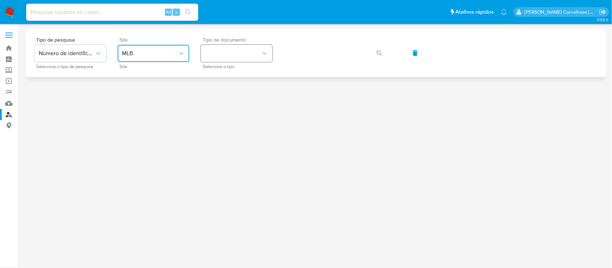
click at [216, 51] on button "identificationType" at bounding box center [237, 53] width 72 height 17
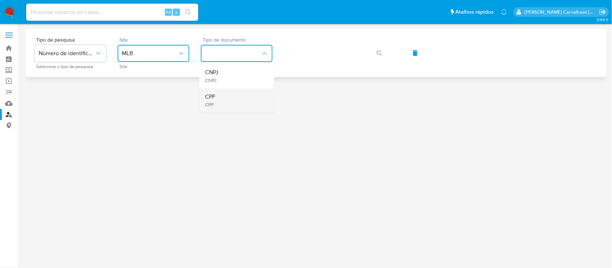
click at [223, 95] on div "CPF CPF" at bounding box center [234, 101] width 59 height 24
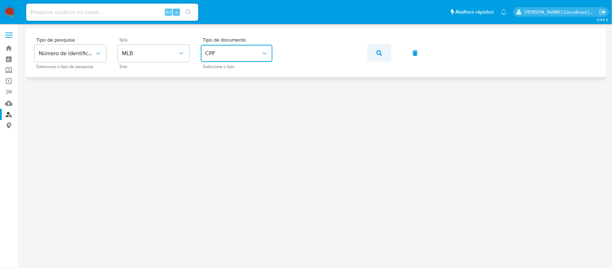
click at [379, 52] on icon "button" at bounding box center [380, 53] width 6 height 6
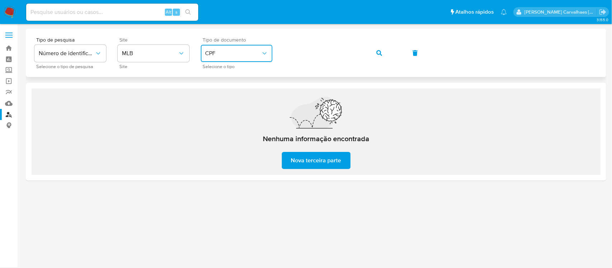
click at [258, 51] on span "CPF" at bounding box center [233, 53] width 56 height 7
click at [228, 75] on div "CNPJ CNPJ" at bounding box center [234, 76] width 59 height 24
click at [377, 56] on icon "button" at bounding box center [380, 53] width 6 height 6
click at [271, 60] on div "Tipo de pesquisa Número de identificação Selecione o tipo de pesquisa Site MLB …" at bounding box center [316, 52] width 564 height 31
click at [377, 55] on icon "button" at bounding box center [380, 53] width 6 height 6
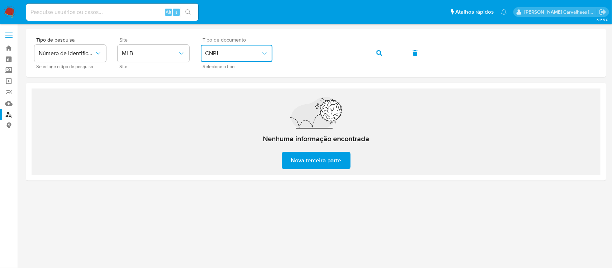
click at [255, 54] on span "CNPJ" at bounding box center [233, 53] width 56 height 7
click at [221, 102] on div "CPF CPF" at bounding box center [234, 101] width 59 height 24
click at [277, 55] on div "Tipo de pesquisa Número de identificação Selecione o tipo de pesquisa Site MLB …" at bounding box center [316, 52] width 564 height 31
click at [378, 55] on icon "button" at bounding box center [380, 53] width 6 height 6
click at [274, 62] on div "Tipo de pesquisa Número de identificação Selecione o tipo de pesquisa Site MLB …" at bounding box center [316, 52] width 564 height 31
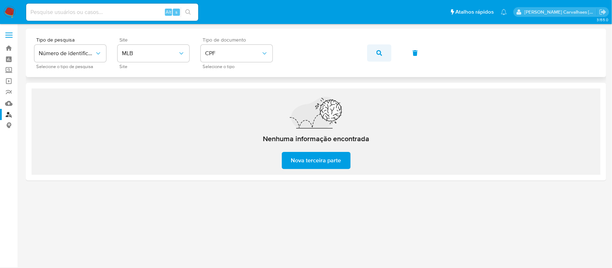
click at [373, 53] on button "button" at bounding box center [379, 52] width 24 height 17
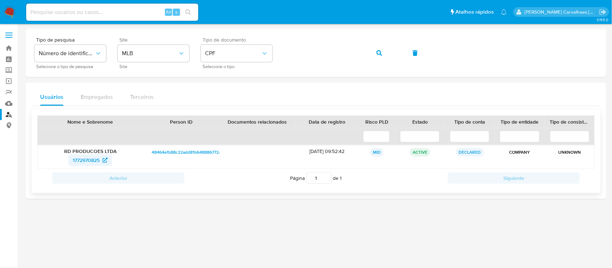
click at [84, 161] on span "1772970825" at bounding box center [86, 160] width 27 height 11
click at [259, 53] on div "Tipo de pesquisa Número de identificação Selecione o tipo de pesquisa Site MLB …" at bounding box center [316, 52] width 564 height 31
click at [379, 54] on icon "button" at bounding box center [380, 53] width 6 height 6
click at [91, 161] on span "163466214" at bounding box center [87, 160] width 24 height 11
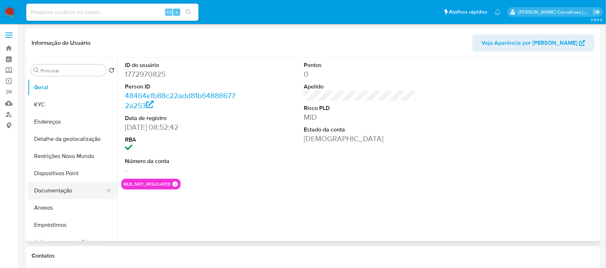
select select "10"
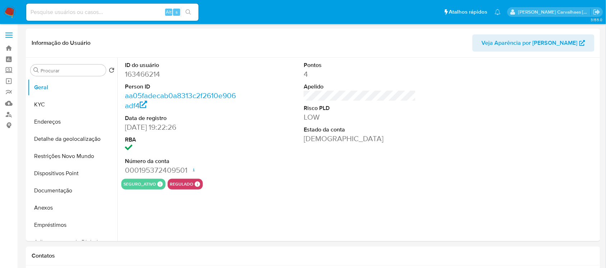
select select "10"
click at [47, 103] on button "KYC" at bounding box center [70, 104] width 84 height 17
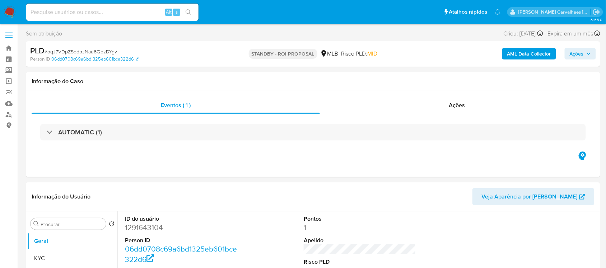
select select "10"
click at [9, 10] on img at bounding box center [10, 12] width 12 height 12
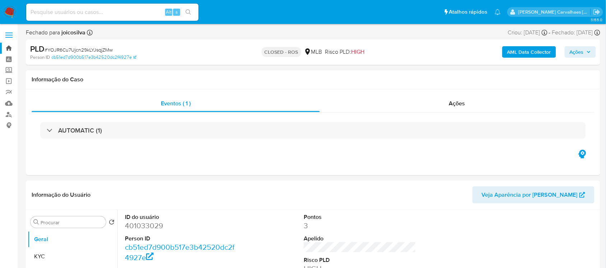
click at [6, 49] on link "Bandeja" at bounding box center [42, 48] width 85 height 11
select select "10"
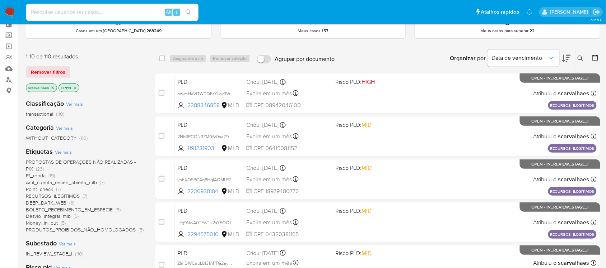
scroll to position [45, 0]
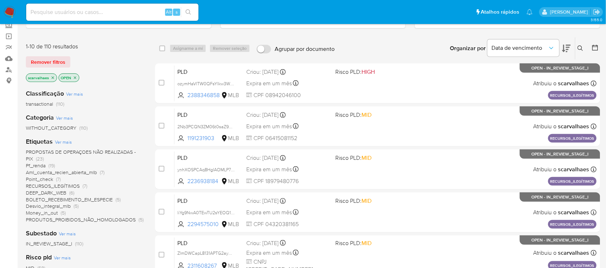
click at [34, 164] on span "Pf_renda" at bounding box center [36, 165] width 20 height 7
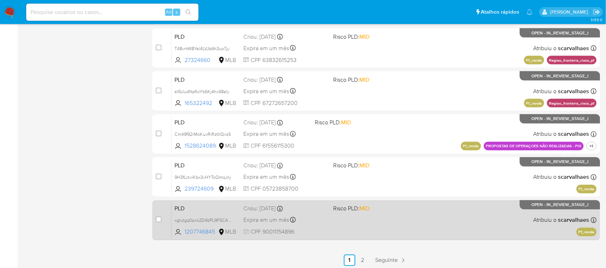
scroll to position [297, 0]
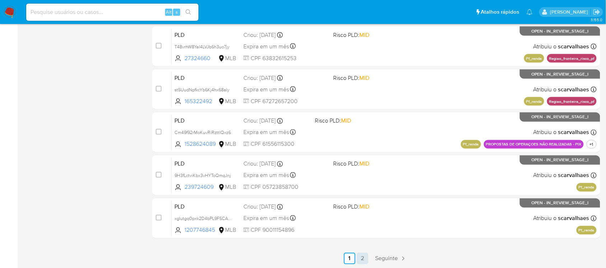
click at [364, 258] on link "2" at bounding box center [362, 258] width 11 height 11
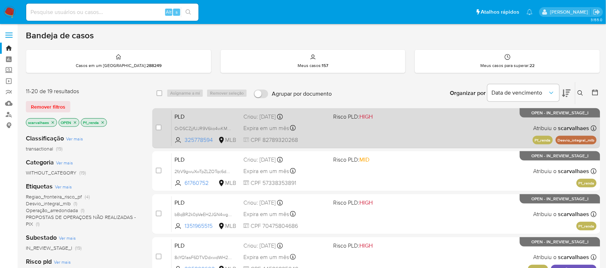
click at [343, 137] on div "PLD OrDSCZjjfUJR9V6ko4wKM4ve 325778594 MLB Risco PLD: HIGH Criou: 12/08/2025 Cr…" at bounding box center [383, 128] width 425 height 36
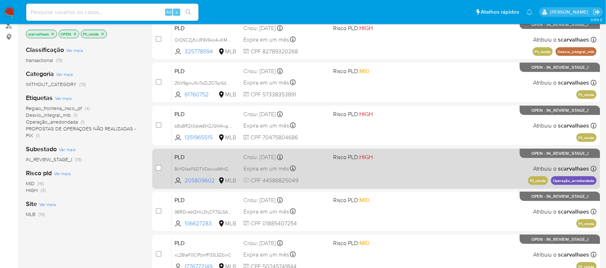
scroll to position [90, 0]
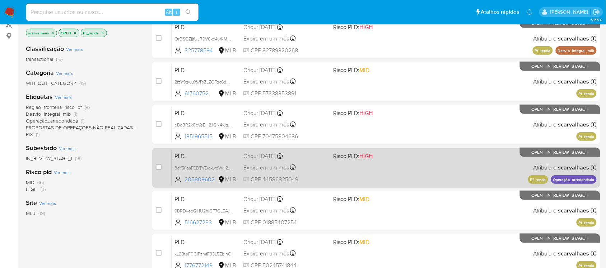
click at [334, 173] on div "PLD 8cYQ1asF6DTVDdxwdWH2ImIk 205809602 MLB Risco PLD: HIGH Criou: 12/08/2025 Cr…" at bounding box center [383, 168] width 425 height 36
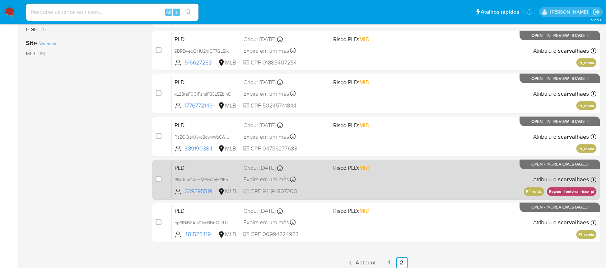
scroll to position [254, 0]
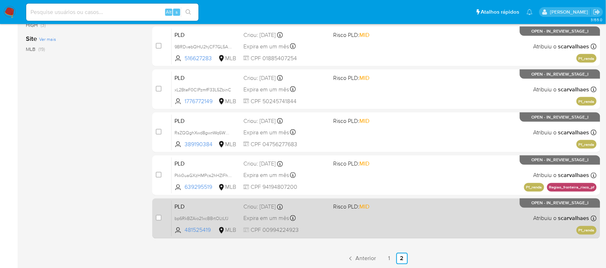
click at [388, 216] on div "PLD bp6RkBZAio21xcBBrtOLtLfJ 481525419 MLB Risco PLD: MID Criou: 12/08/2025 Cri…" at bounding box center [383, 219] width 425 height 36
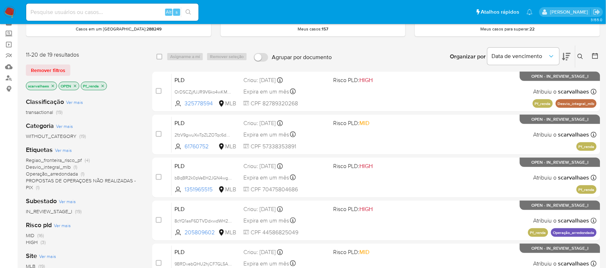
scroll to position [30, 0]
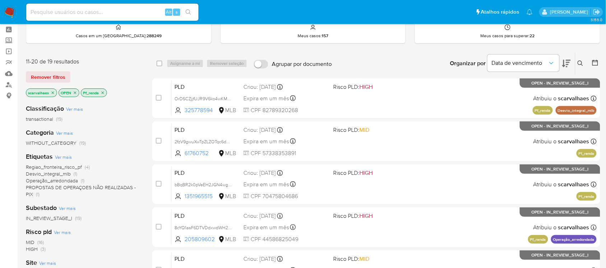
click at [65, 156] on span "Ver mais" at bounding box center [63, 157] width 17 height 6
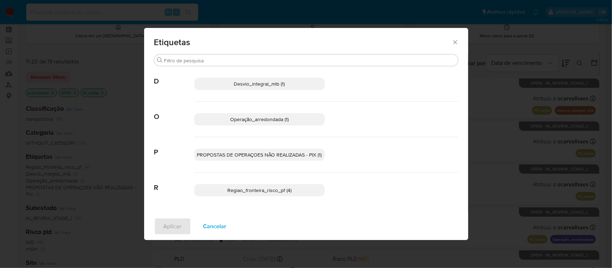
click at [453, 44] on icon "Fechar" at bounding box center [455, 42] width 7 height 7
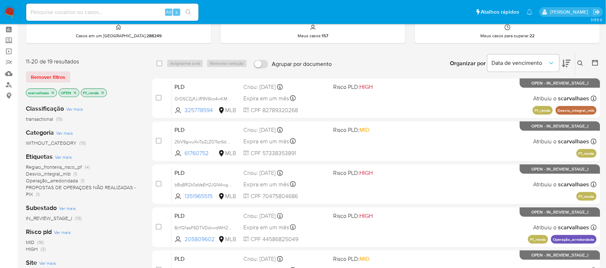
click at [70, 169] on span "Regiao_fronteira_risco_pf" at bounding box center [54, 167] width 56 height 7
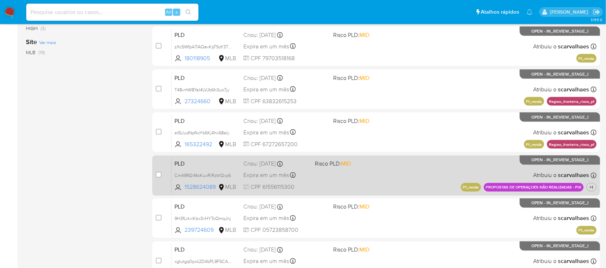
scroll to position [297, 0]
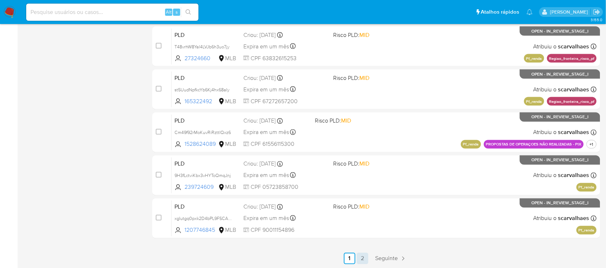
click at [361, 258] on link "2" at bounding box center [362, 258] width 11 height 11
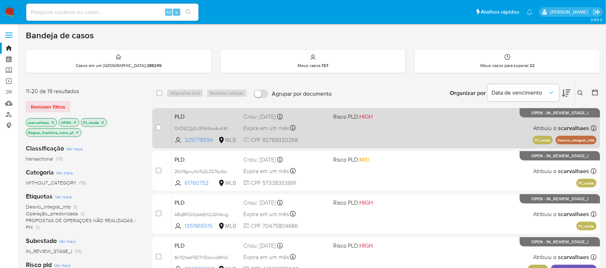
click at [352, 136] on div "PLD OrDSCZjjfUJR9V6ko4wKM4ve 325778594 MLB Risco PLD: HIGH Criou: 12/08/2025 Cr…" at bounding box center [383, 128] width 425 height 36
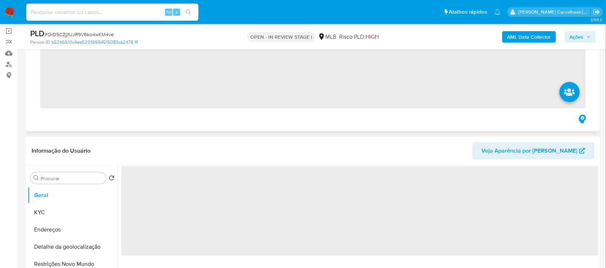
scroll to position [135, 0]
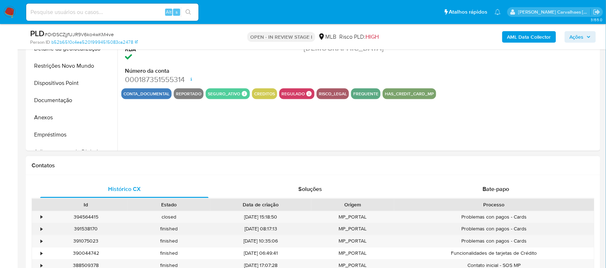
select select "10"
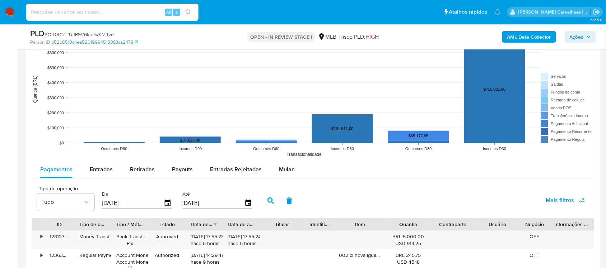
scroll to position [718, 0]
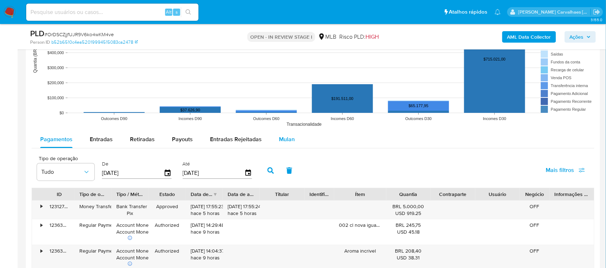
click at [282, 144] on div "Mulan" at bounding box center [287, 139] width 16 height 17
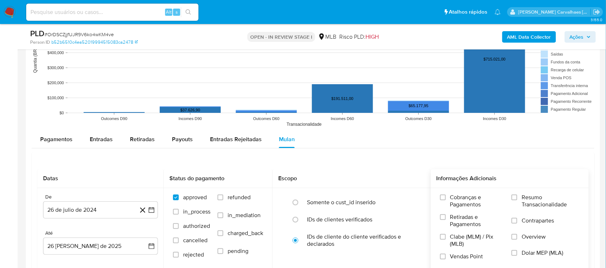
click at [518, 197] on label "Resumo Transacionalidade" at bounding box center [545, 205] width 68 height 23
click at [517, 197] on input "Resumo Transacionalidade" at bounding box center [514, 198] width 6 height 6
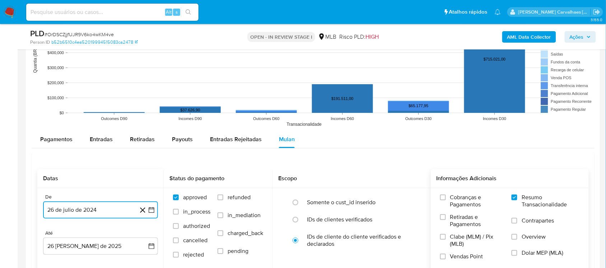
click at [153, 211] on icon "button" at bounding box center [151, 210] width 7 height 7
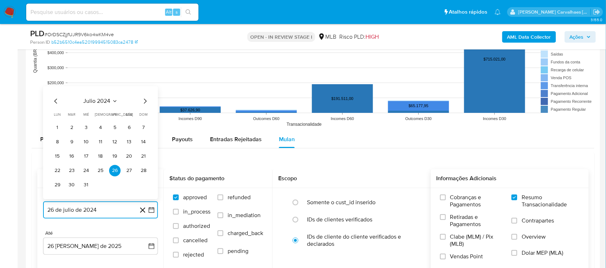
click at [141, 100] on icon "Mes siguiente" at bounding box center [145, 101] width 9 height 9
click at [144, 101] on icon "Mes siguiente" at bounding box center [145, 101] width 9 height 9
click at [144, 88] on icon "Mes siguiente" at bounding box center [145, 87] width 9 height 9
click at [144, 103] on icon "Mes siguiente" at bounding box center [145, 101] width 9 height 9
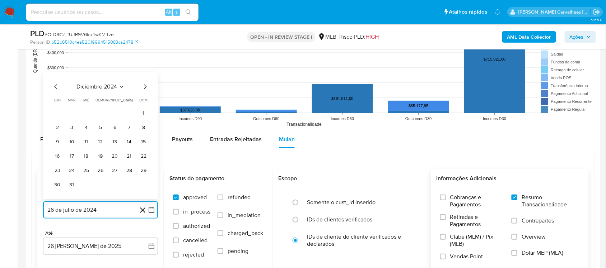
click at [144, 89] on icon "Mes siguiente" at bounding box center [145, 87] width 9 height 9
click at [144, 102] on icon "Mes siguiente" at bounding box center [145, 101] width 9 height 9
click at [144, 87] on icon "Mes siguiente" at bounding box center [145, 87] width 9 height 9
click at [144, 104] on icon "Mes siguiente" at bounding box center [145, 101] width 9 height 9
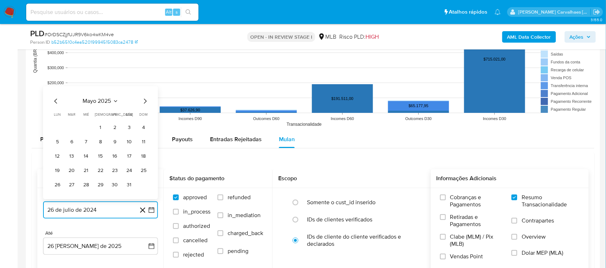
click at [144, 104] on icon "Mes siguiente" at bounding box center [145, 101] width 9 height 9
drag, startPoint x: 73, startPoint y: 169, endPoint x: 81, endPoint y: 169, distance: 8.6
click at [74, 169] on button "24" at bounding box center [71, 170] width 11 height 11
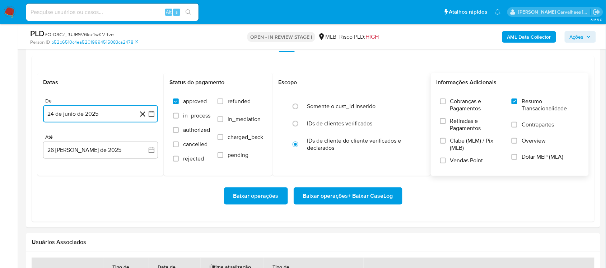
scroll to position [807, 0]
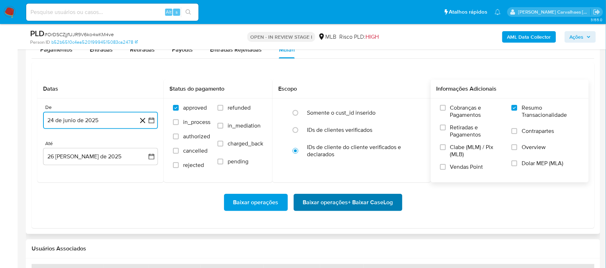
click at [345, 200] on span "Baixar operações + Baixar CaseLog" at bounding box center [348, 203] width 90 height 16
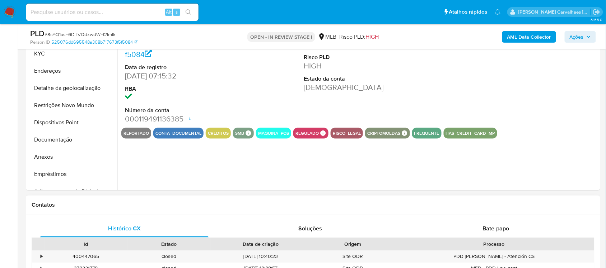
select select "10"
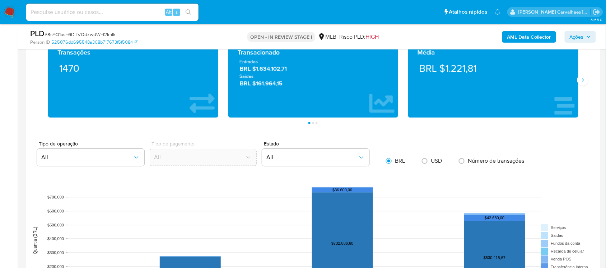
scroll to position [673, 0]
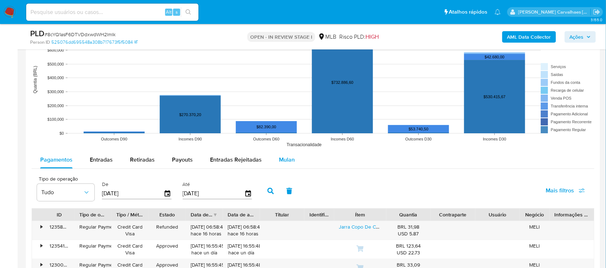
click at [280, 158] on span "Mulan" at bounding box center [287, 160] width 16 height 8
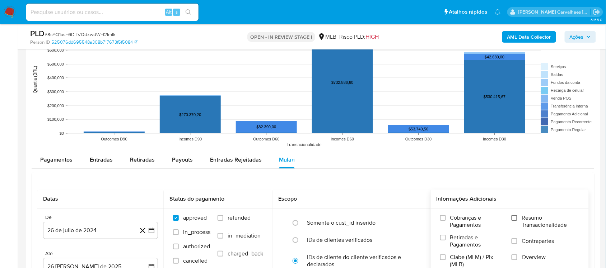
click at [513, 219] on input "Resumo Transacionalidade" at bounding box center [514, 218] width 6 height 6
click at [150, 230] on icon "button" at bounding box center [151, 230] width 7 height 7
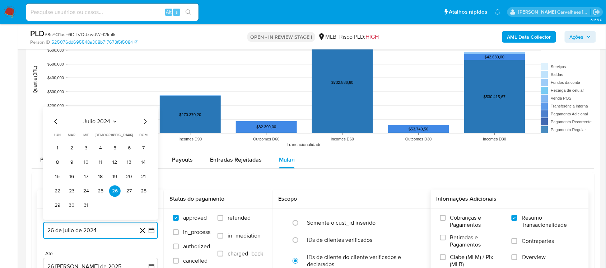
click at [144, 124] on icon "Mes siguiente" at bounding box center [145, 121] width 3 height 5
click at [145, 109] on icon "Mes siguiente" at bounding box center [145, 107] width 9 height 9
click at [144, 124] on icon "Mes siguiente" at bounding box center [145, 121] width 9 height 9
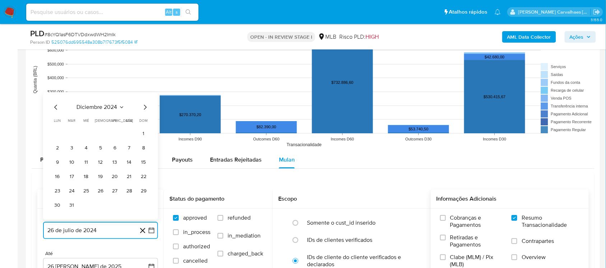
click at [144, 110] on icon "Mes siguiente" at bounding box center [145, 107] width 9 height 9
click at [145, 122] on icon "Mes siguiente" at bounding box center [145, 121] width 9 height 9
click at [144, 109] on icon "Mes siguiente" at bounding box center [145, 107] width 9 height 9
click at [144, 126] on icon "Mes siguiente" at bounding box center [145, 121] width 9 height 9
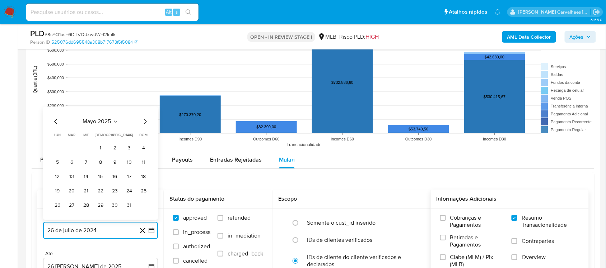
click at [144, 126] on icon "Mes siguiente" at bounding box center [145, 121] width 9 height 9
click at [72, 193] on button "24" at bounding box center [71, 190] width 11 height 11
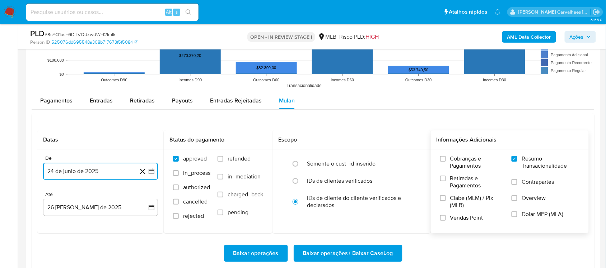
scroll to position [807, 0]
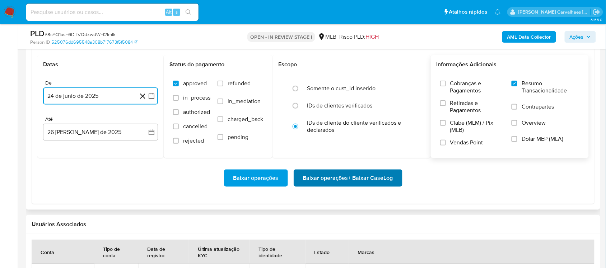
click at [354, 183] on span "Baixar operações + Baixar CaseLog" at bounding box center [348, 178] width 90 height 16
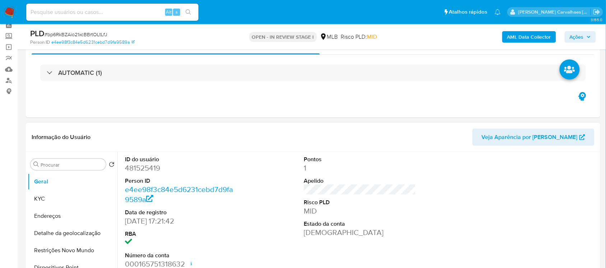
scroll to position [90, 0]
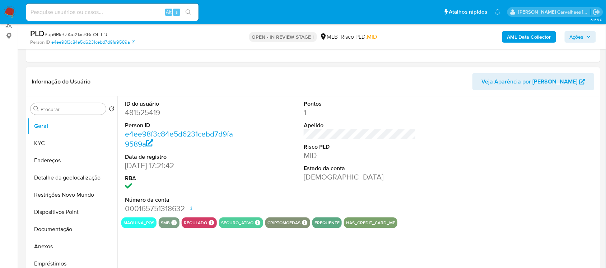
select select "10"
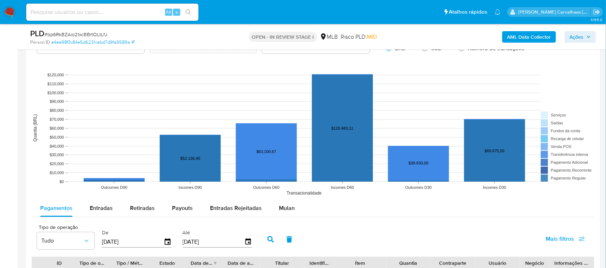
scroll to position [718, 0]
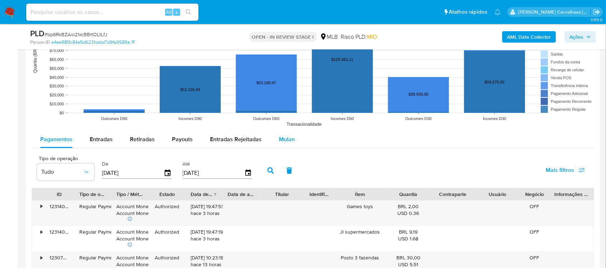
click at [285, 142] on span "Mulan" at bounding box center [287, 139] width 16 height 8
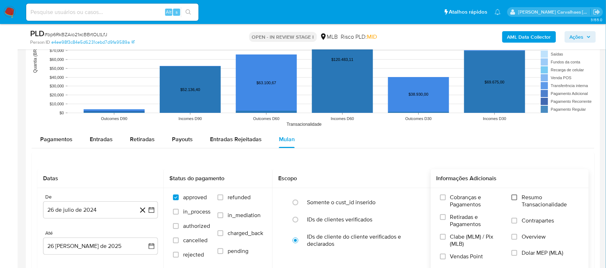
click at [512, 201] on input "Resumo Transacionalidade" at bounding box center [514, 198] width 6 height 6
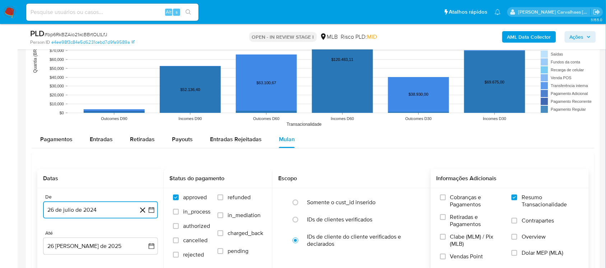
click at [150, 211] on icon "button" at bounding box center [151, 210] width 7 height 7
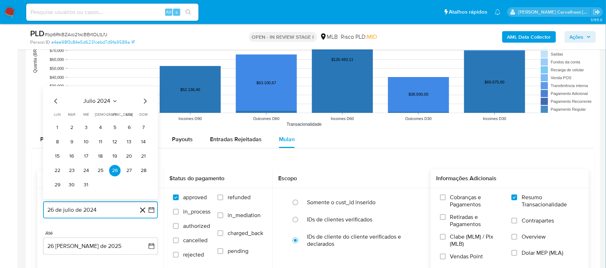
click at [146, 103] on icon "Mes siguiente" at bounding box center [145, 101] width 3 height 5
click at [144, 103] on icon "Mes siguiente" at bounding box center [145, 101] width 9 height 9
click at [144, 91] on icon "Mes siguiente" at bounding box center [145, 87] width 9 height 9
click at [144, 100] on icon "Mes siguiente" at bounding box center [145, 101] width 3 height 5
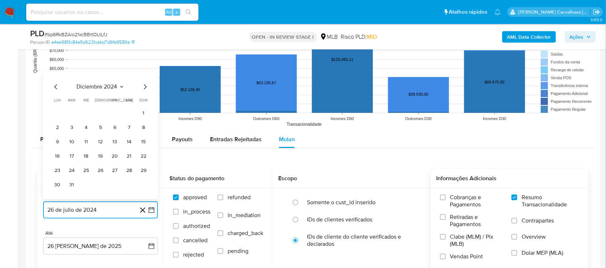
click at [144, 88] on icon "Mes siguiente" at bounding box center [145, 87] width 9 height 9
click at [144, 103] on icon "Mes siguiente" at bounding box center [145, 101] width 9 height 9
click at [144, 102] on icon "Mes siguiente" at bounding box center [145, 101] width 9 height 9
click at [145, 90] on icon "Mes siguiente" at bounding box center [145, 87] width 9 height 9
click at [146, 102] on icon "Mes siguiente" at bounding box center [145, 101] width 3 height 5
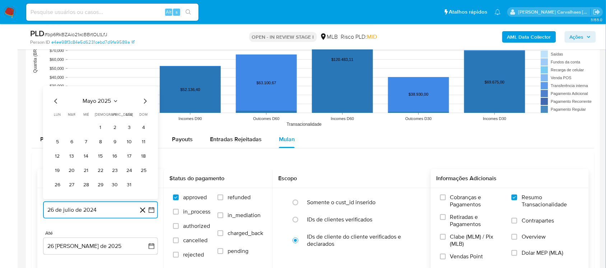
click at [146, 102] on icon "Mes siguiente" at bounding box center [145, 101] width 3 height 5
click at [145, 87] on icon "Mes siguiente" at bounding box center [145, 87] width 9 height 9
click at [52, 102] on icon "Mes anterior" at bounding box center [56, 101] width 9 height 9
click at [71, 173] on button "24" at bounding box center [71, 170] width 11 height 11
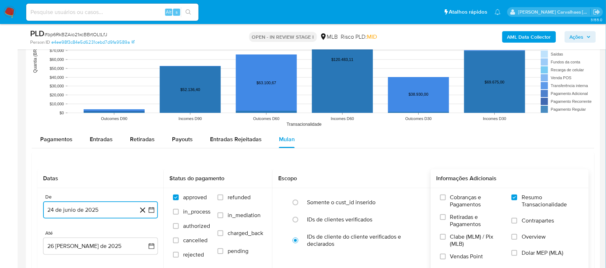
scroll to position [807, 0]
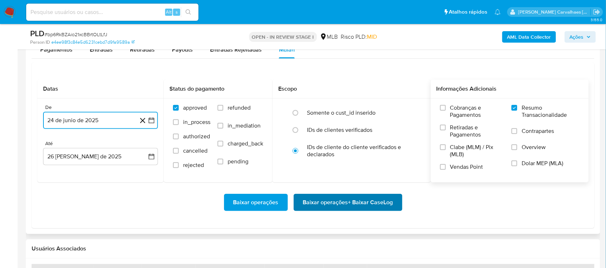
click at [349, 206] on span "Baixar operações + Baixar CaseLog" at bounding box center [348, 203] width 90 height 16
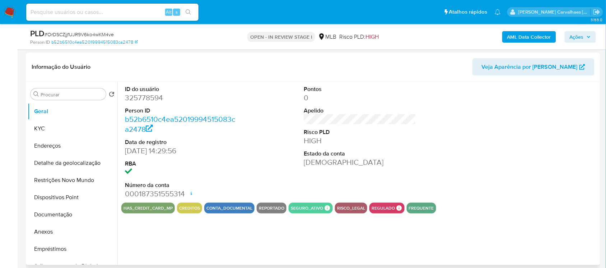
scroll to position [179, 0]
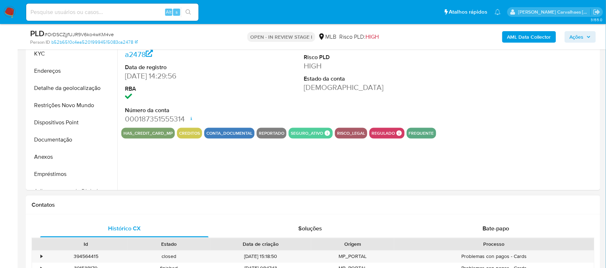
select select "10"
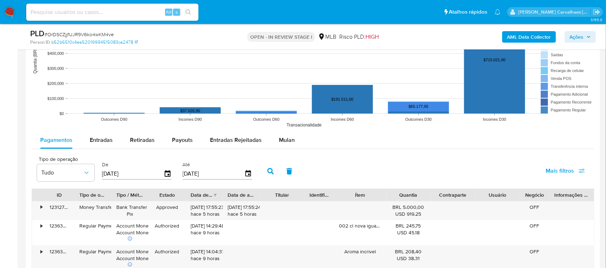
scroll to position [718, 0]
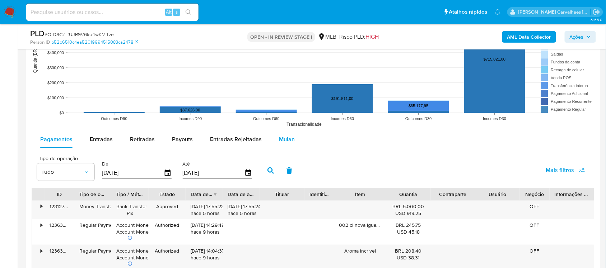
click at [290, 138] on span "Mulan" at bounding box center [287, 139] width 16 height 8
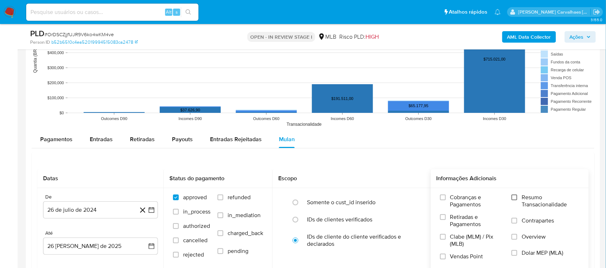
click at [515, 200] on input "Resumo Transacionalidade" at bounding box center [514, 198] width 6 height 6
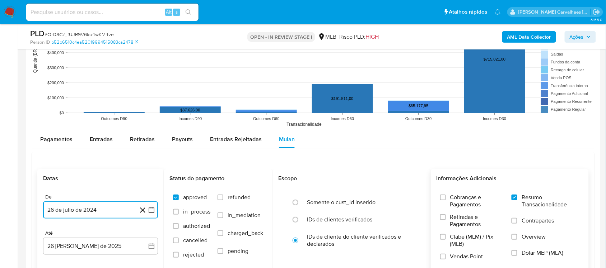
click at [153, 210] on icon "button" at bounding box center [151, 210] width 7 height 7
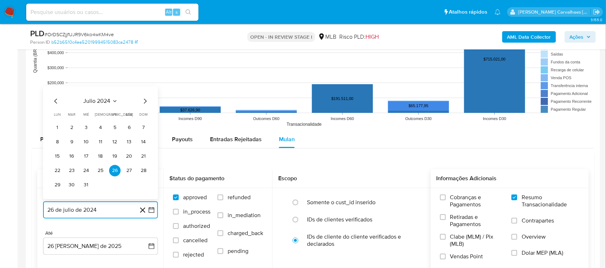
click at [146, 100] on icon "Mes siguiente" at bounding box center [145, 101] width 9 height 9
click at [146, 101] on icon "Mes siguiente" at bounding box center [145, 101] width 9 height 9
click at [145, 87] on icon "Mes siguiente" at bounding box center [145, 87] width 9 height 9
click at [144, 101] on icon "Mes siguiente" at bounding box center [145, 101] width 9 height 9
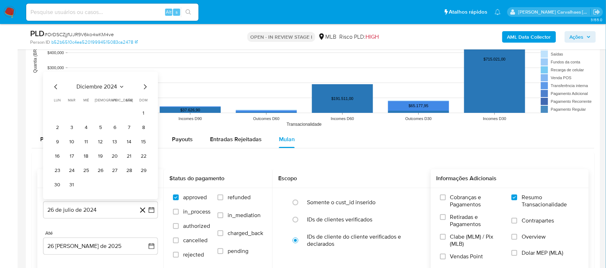
click at [144, 101] on span "dom" at bounding box center [144, 100] width 8 height 5
click at [144, 91] on icon "Mes siguiente" at bounding box center [145, 87] width 9 height 9
click at [144, 99] on icon "Mes siguiente" at bounding box center [145, 101] width 9 height 9
click at [144, 102] on icon "Mes siguiente" at bounding box center [145, 101] width 9 height 9
click at [144, 89] on icon "Mes siguiente" at bounding box center [145, 87] width 9 height 9
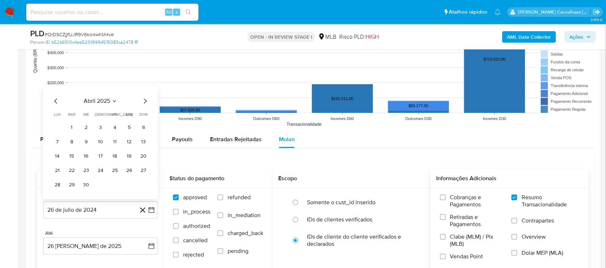
click at [145, 100] on icon "Mes siguiente" at bounding box center [145, 101] width 9 height 9
click at [69, 169] on button "24" at bounding box center [71, 170] width 11 height 11
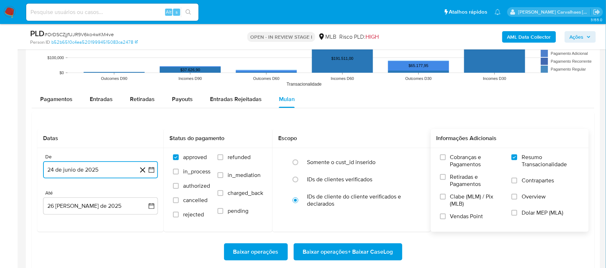
scroll to position [852, 0]
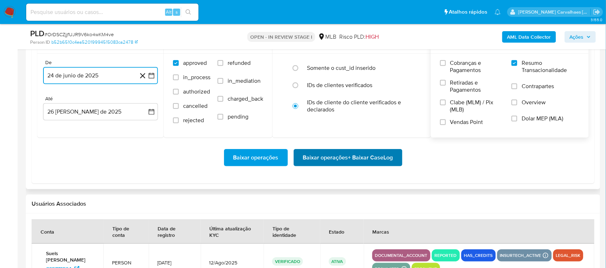
click at [345, 158] on span "Baixar operações + Baixar CaseLog" at bounding box center [348, 158] width 90 height 16
